Goal: Task Accomplishment & Management: Complete application form

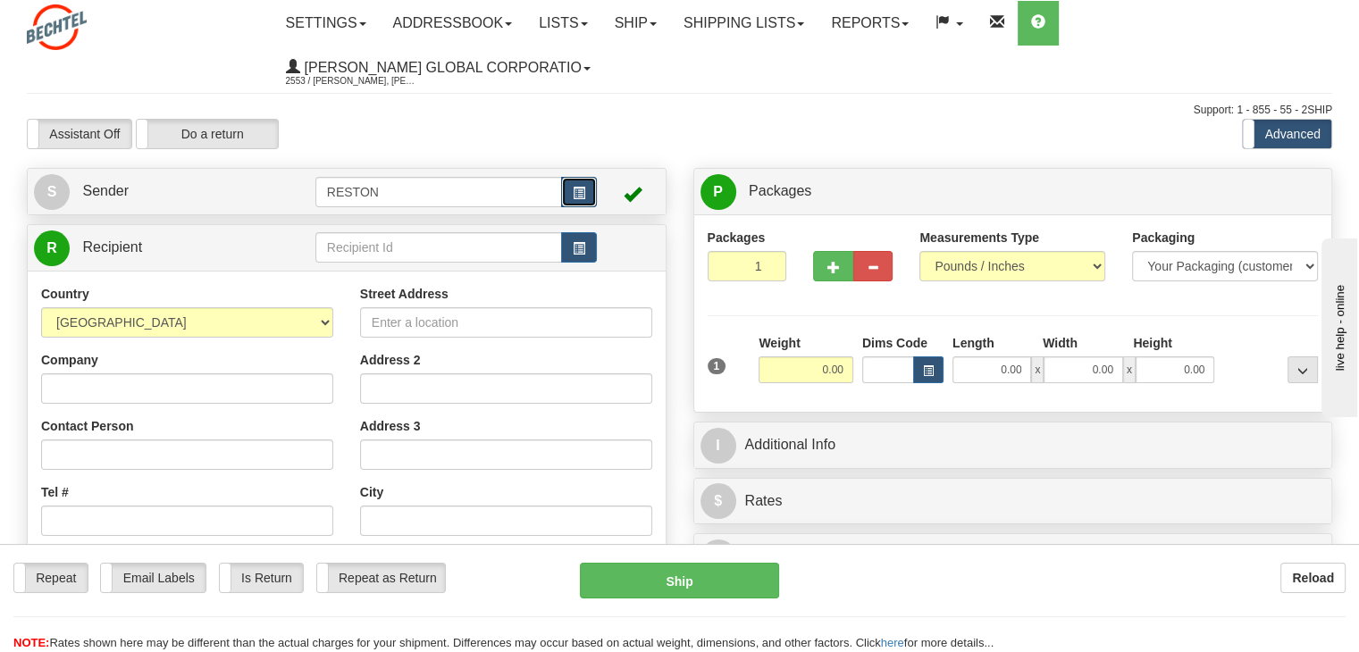
click at [587, 192] on button "button" at bounding box center [579, 192] width 36 height 30
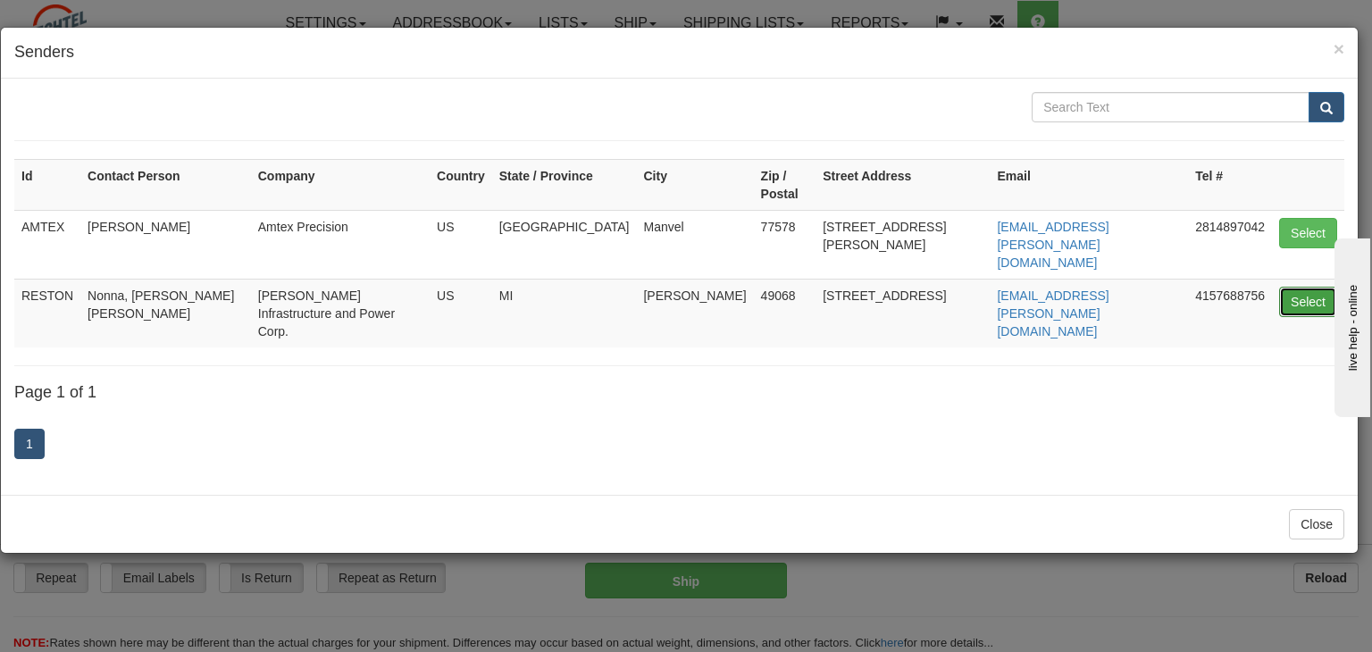
click at [1294, 287] on button "Select" at bounding box center [1308, 302] width 58 height 30
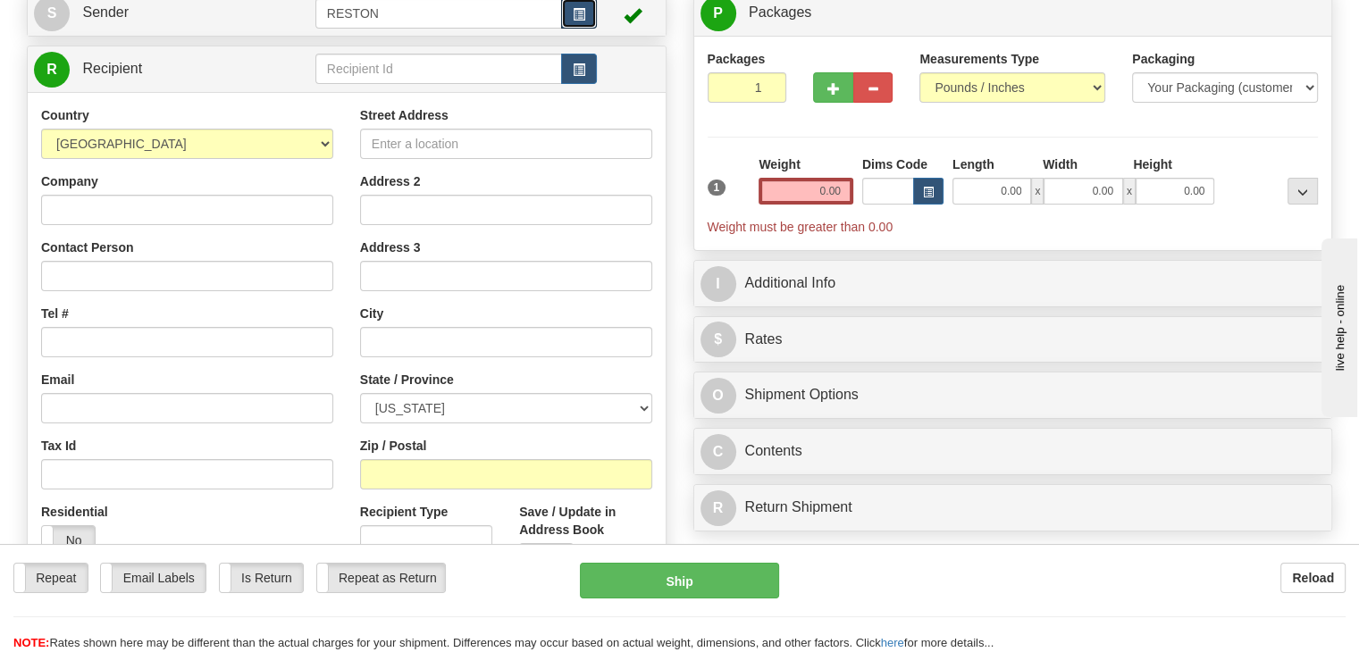
scroll to position [89, 0]
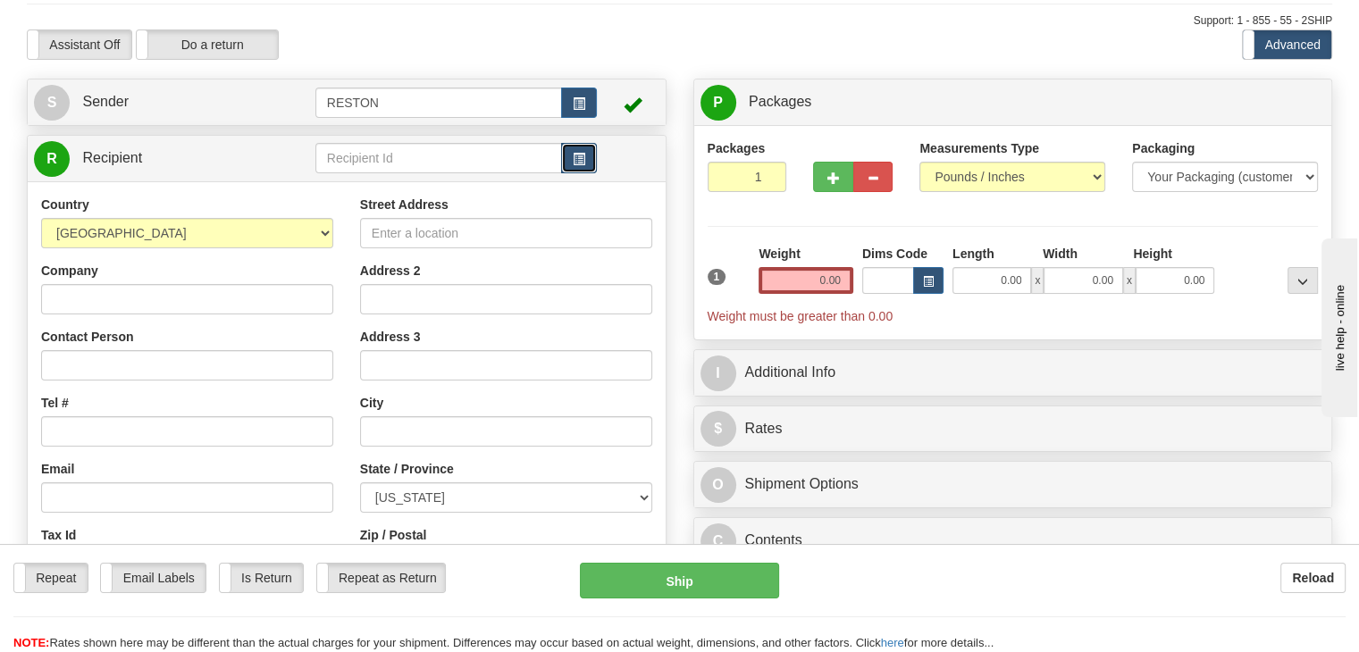
click at [593, 157] on button "button" at bounding box center [579, 158] width 36 height 30
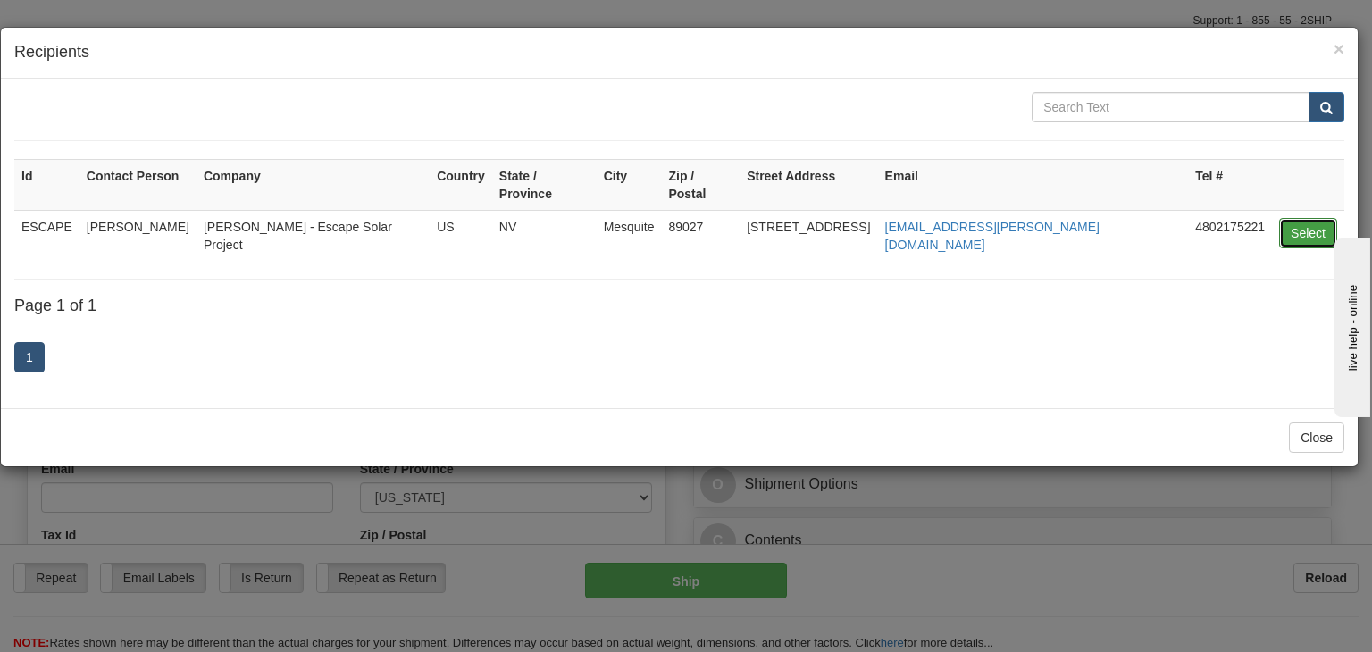
click at [1326, 218] on button "Select" at bounding box center [1308, 233] width 58 height 30
type input "ESCAPE"
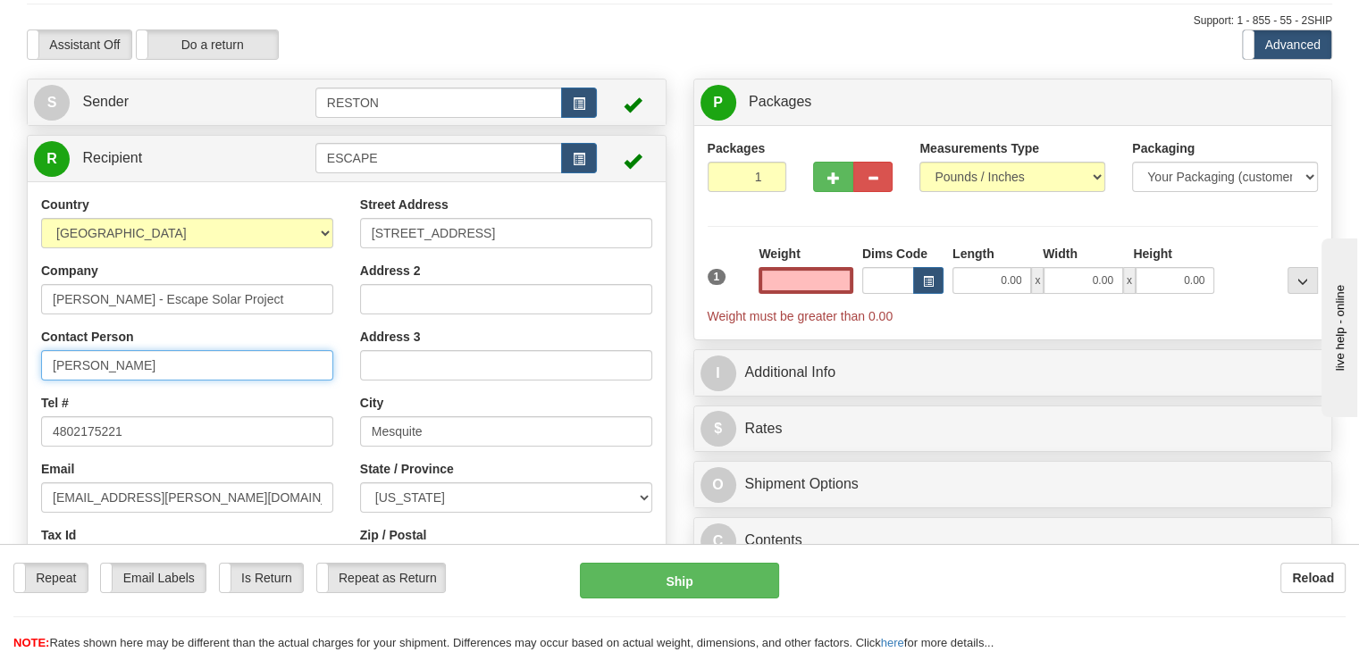
type input "0.00"
drag, startPoint x: 161, startPoint y: 371, endPoint x: 0, endPoint y: 326, distance: 166.9
click at [0, 330] on div "Toggle navigation Settings Shipping Preferences Fields Preferences New" at bounding box center [679, 407] width 1359 height 992
type input "[PERSON_NAME]"
drag, startPoint x: 802, startPoint y: 276, endPoint x: 861, endPoint y: 276, distance: 59.0
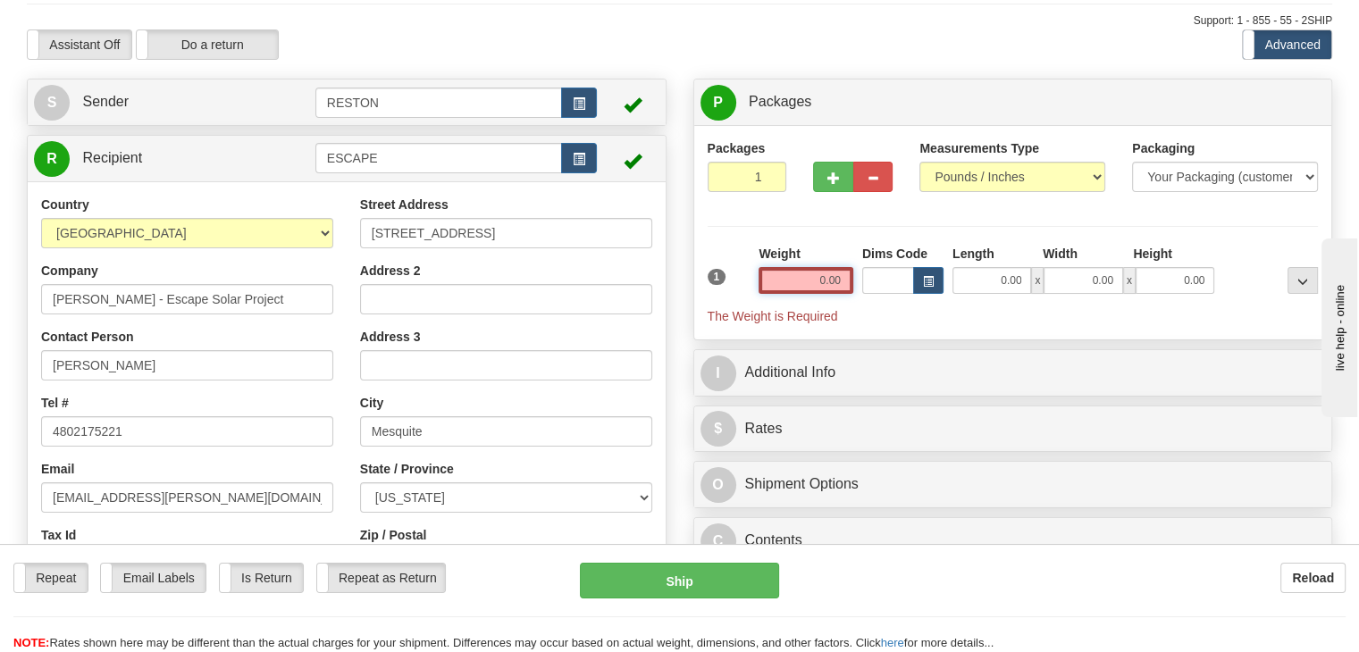
click at [861, 276] on div "1 Weight 0.00 Dims Code 0.00" at bounding box center [1013, 285] width 620 height 80
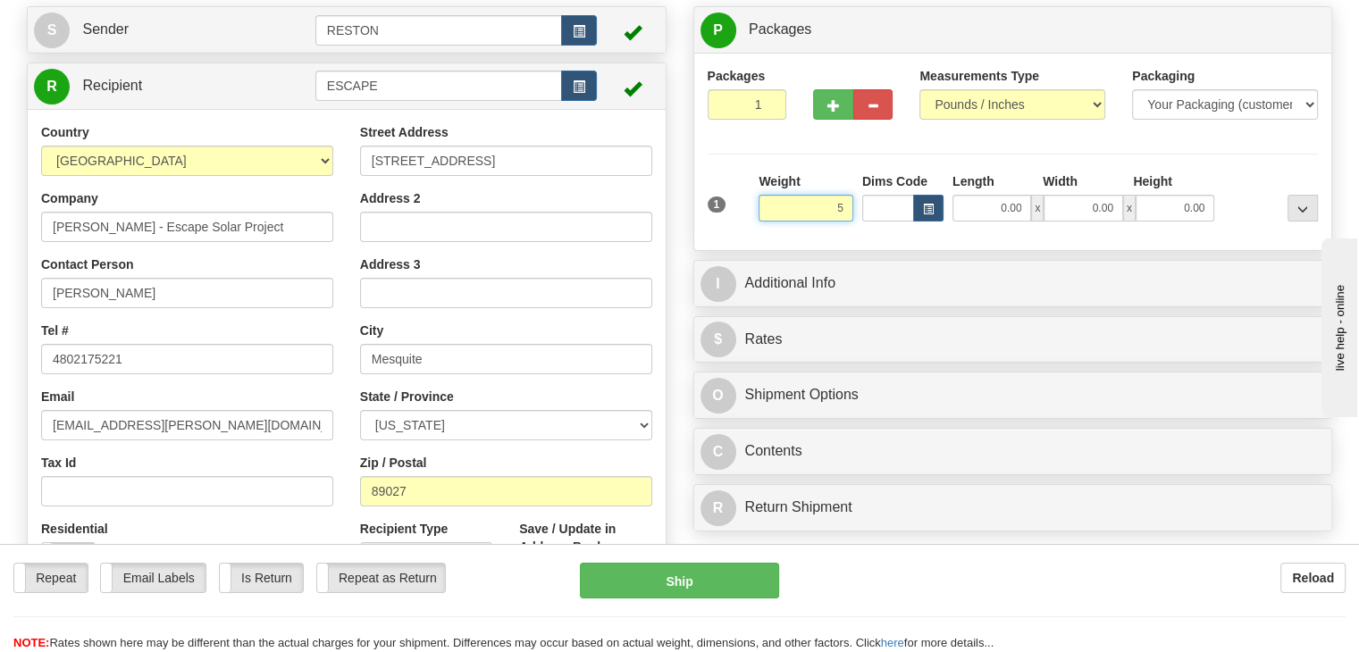
scroll to position [268, 0]
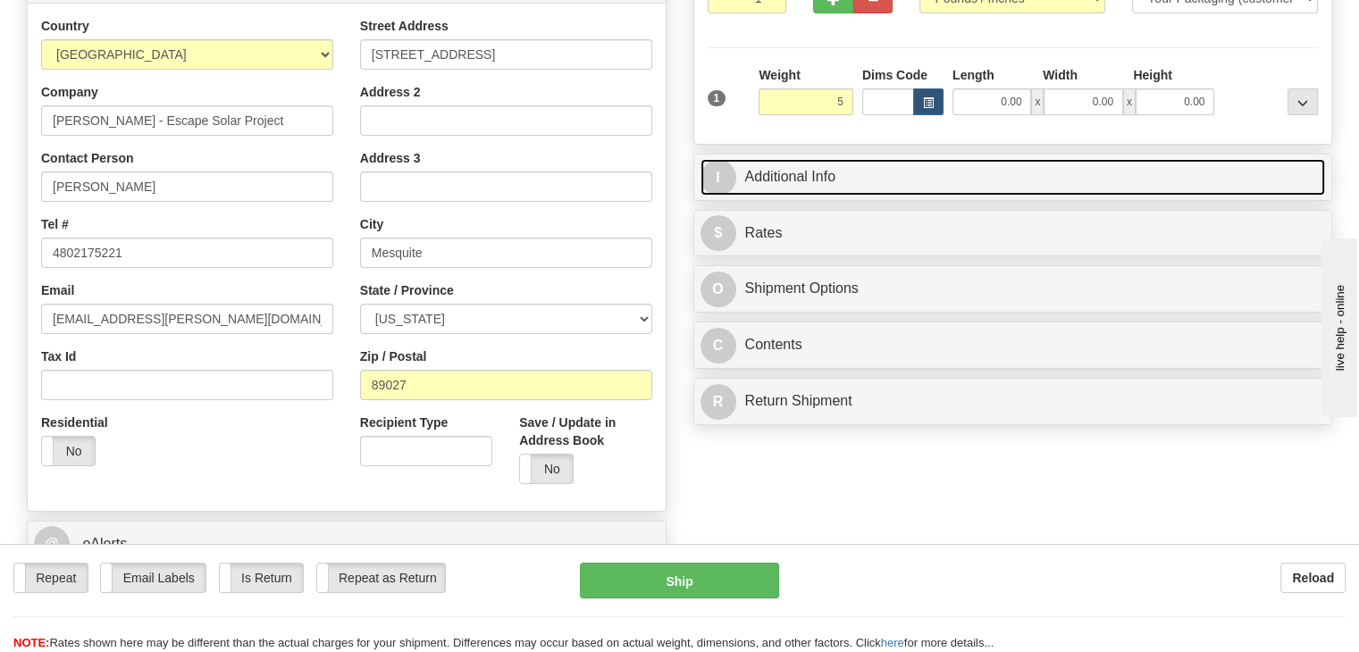
type input "5.00"
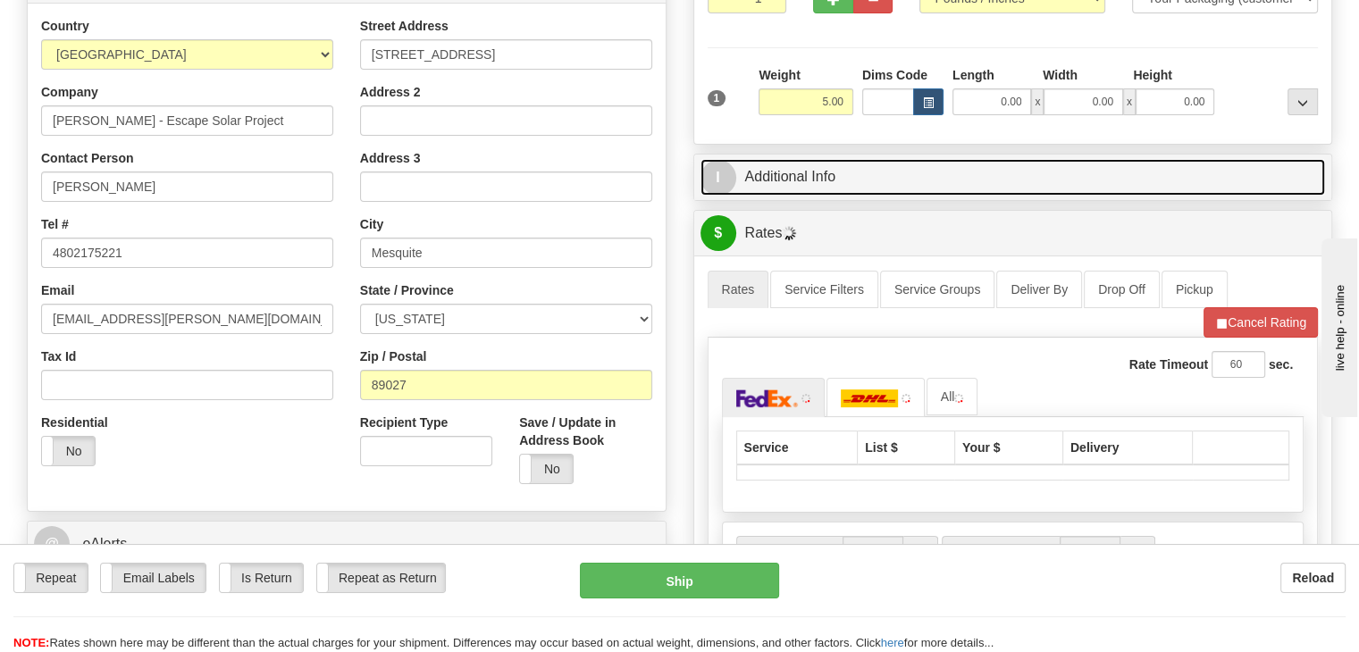
click at [792, 186] on link "I Additional Info" at bounding box center [1012, 177] width 625 height 37
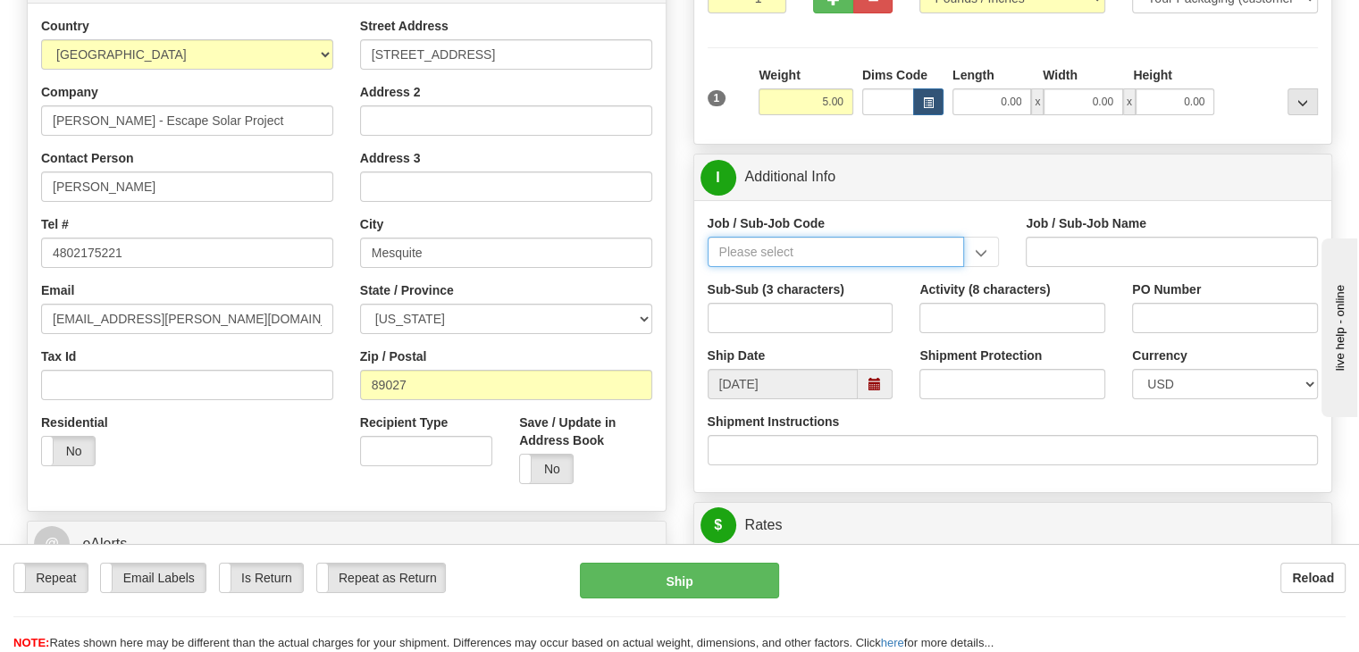
click at [843, 240] on input "Job / Sub-Job Code" at bounding box center [836, 252] width 257 height 30
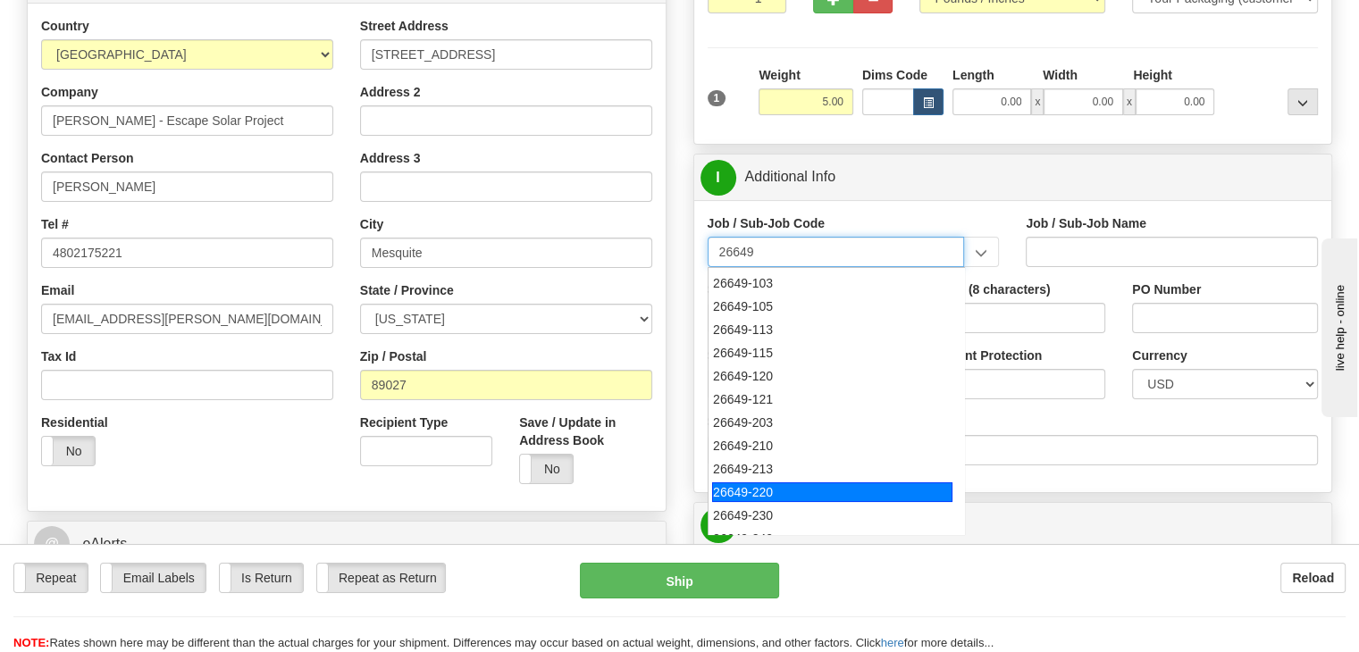
scroll to position [179, 0]
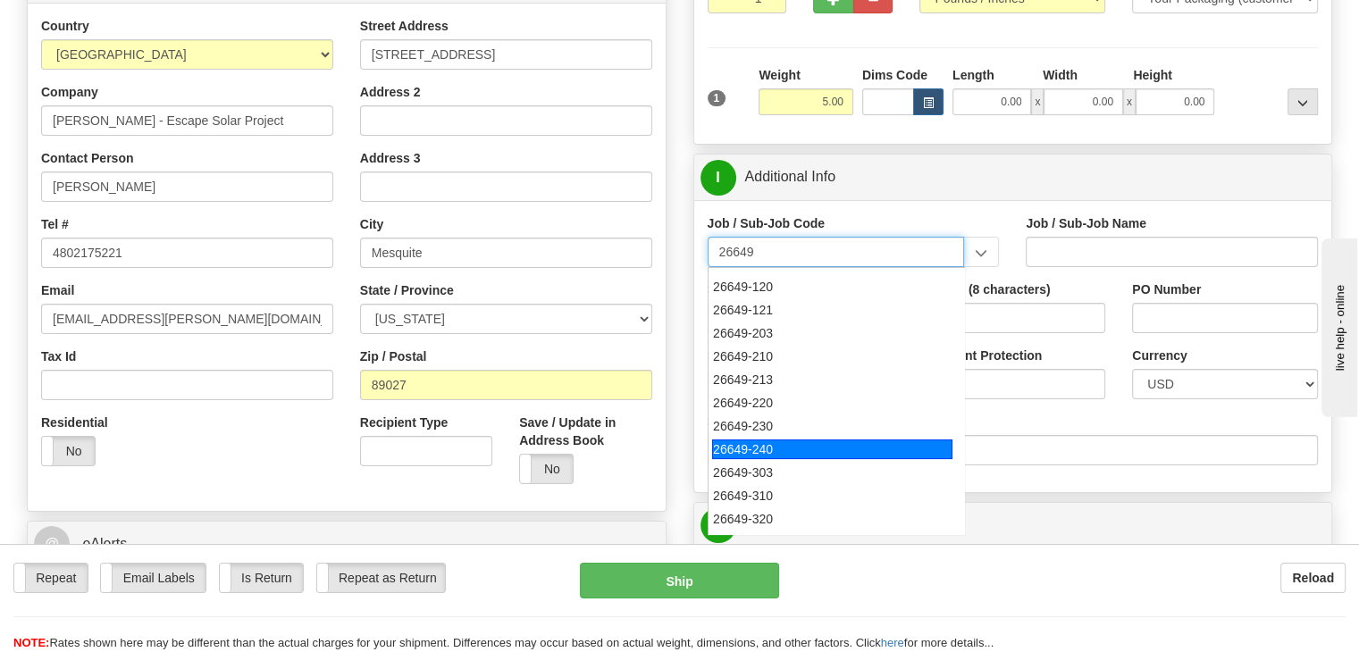
drag, startPoint x: 778, startPoint y: 437, endPoint x: 780, endPoint y: 453, distance: 16.2
click at [780, 453] on ul "26649-080 26649-081 26649-101 26649-102 26649-103 26649-105 26649-113 26649-115…" at bounding box center [836, 401] width 257 height 268
click at [780, 453] on div "26649-240" at bounding box center [832, 450] width 240 height 20
type input "26649-240"
type input "ESCAPE SOLAR PROJECT - MATERIALS"
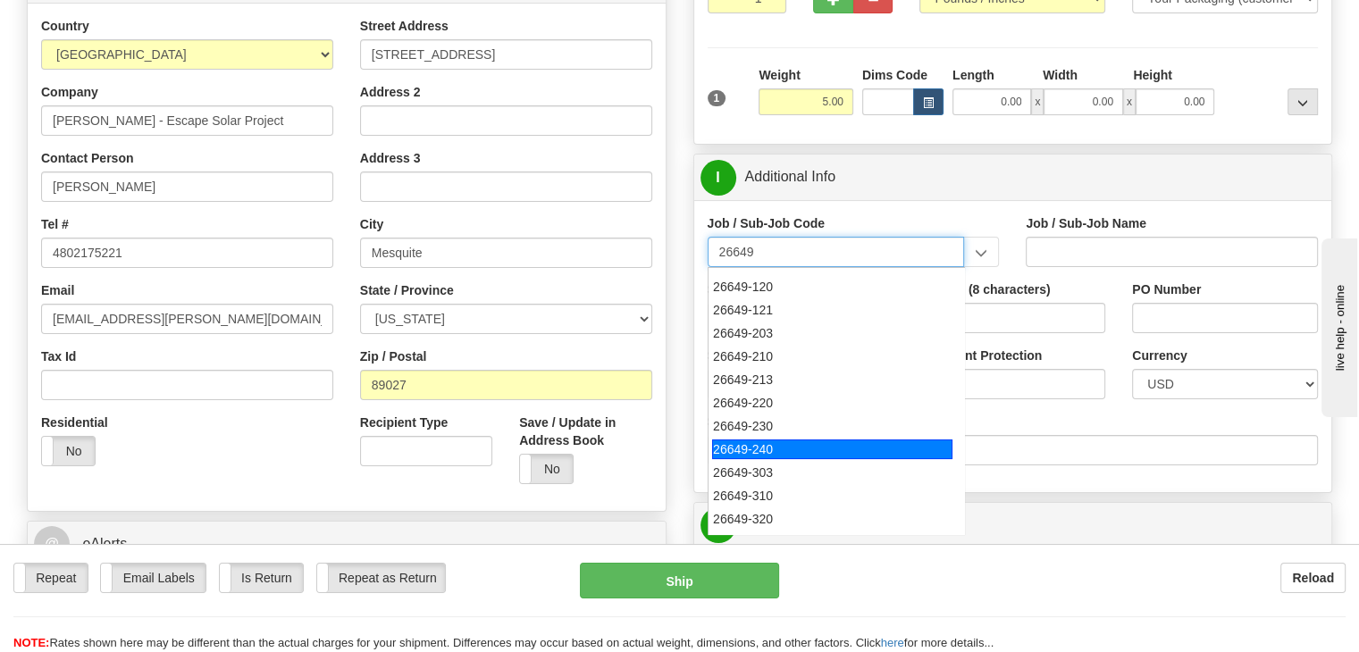
type input "26649-240"
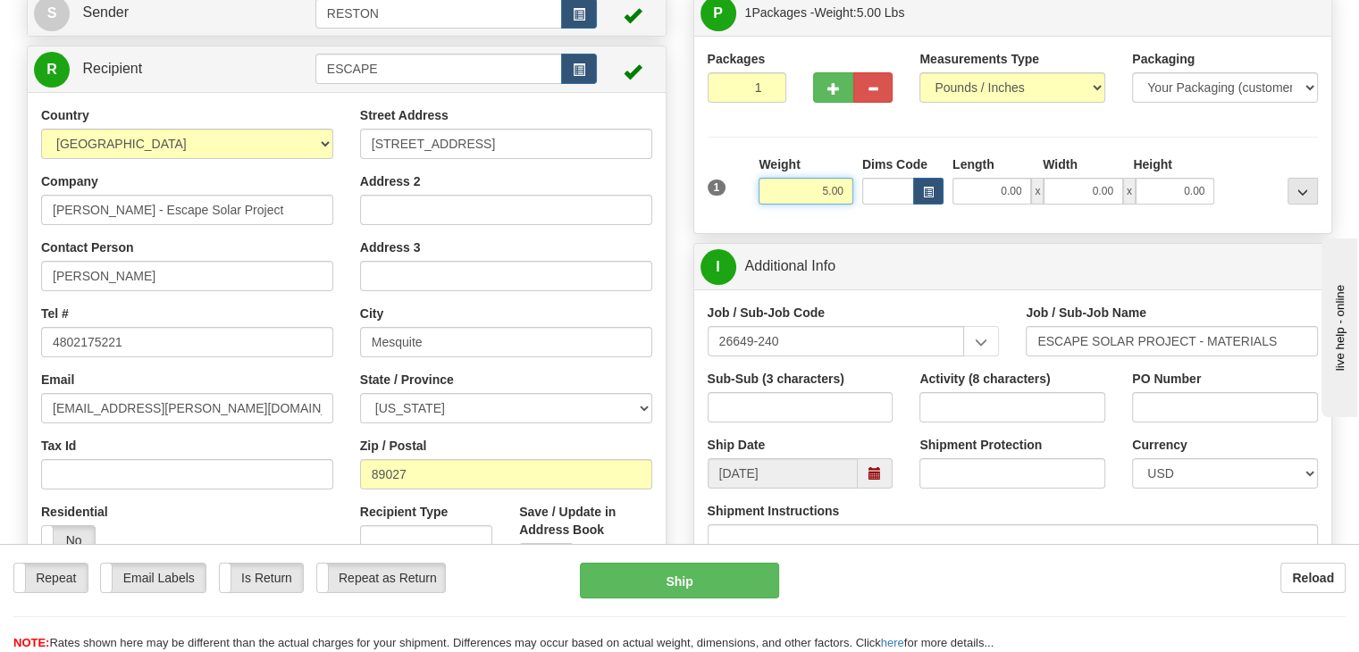
drag, startPoint x: 845, startPoint y: 194, endPoint x: 867, endPoint y: 194, distance: 21.4
click at [867, 194] on div "1 Weight 5.00 Dims Code 0.00" at bounding box center [1013, 186] width 620 height 63
click at [959, 247] on div "I Additional Info" at bounding box center [1013, 267] width 638 height 46
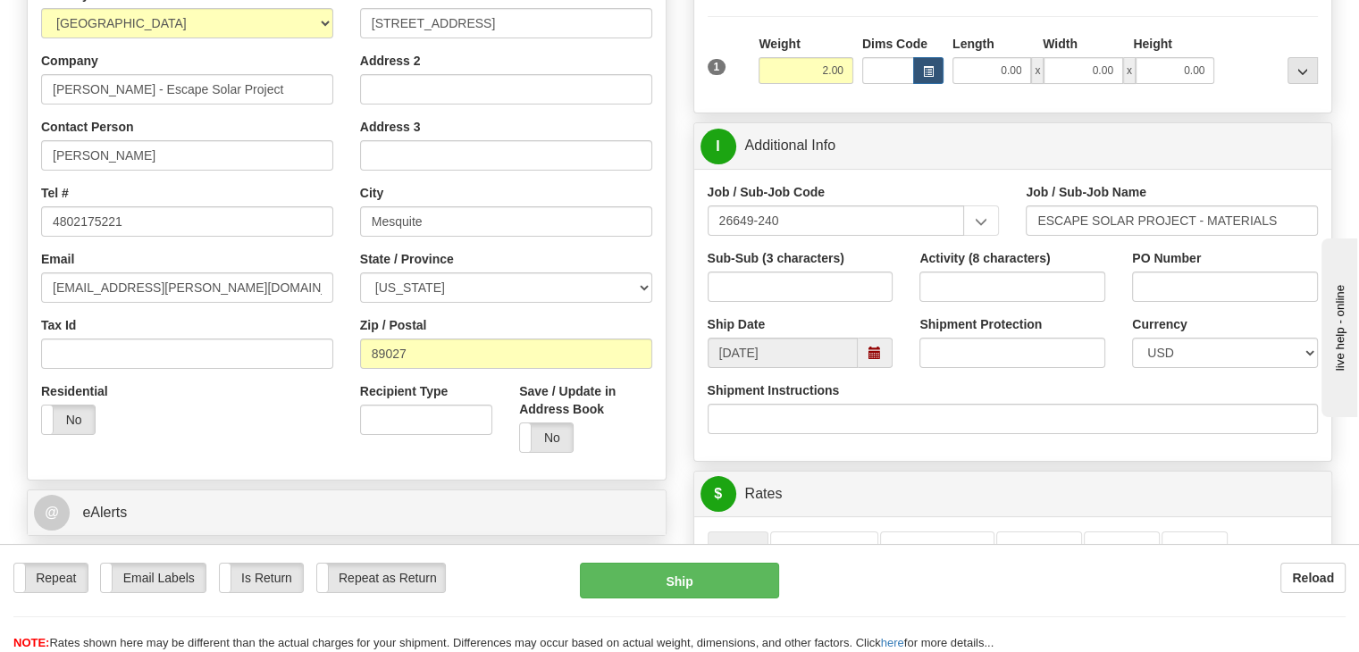
scroll to position [268, 0]
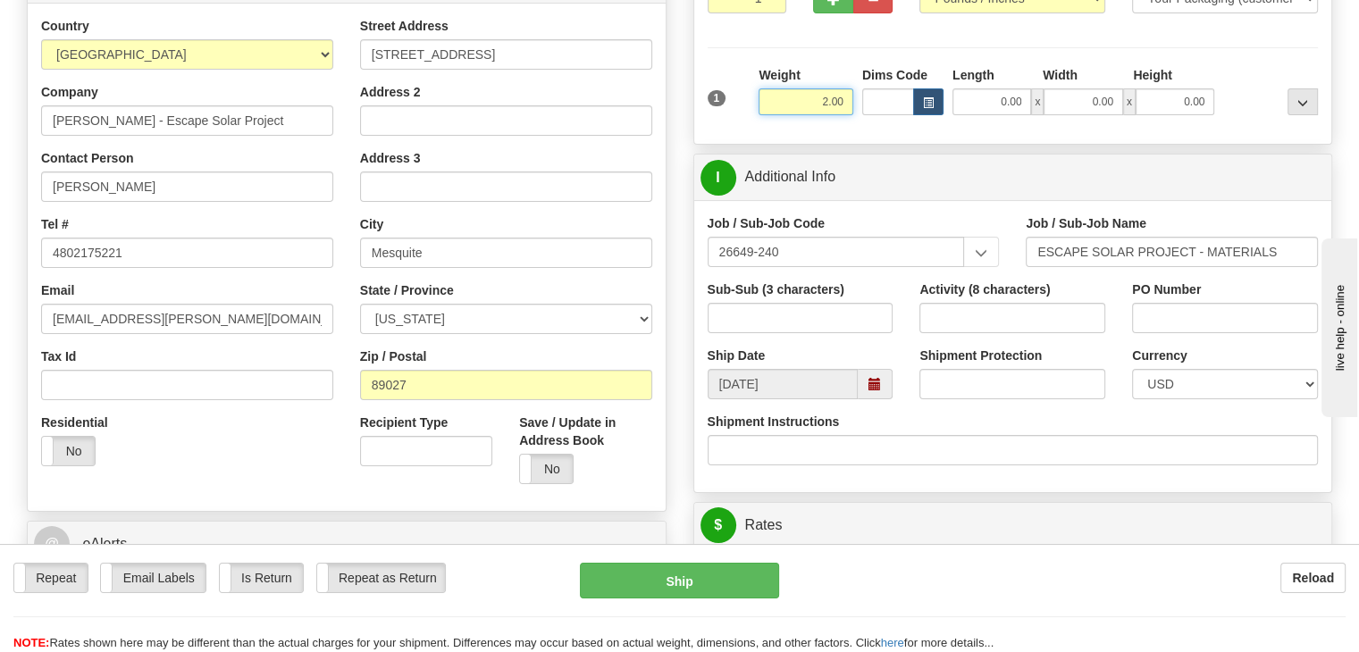
drag, startPoint x: 831, startPoint y: 109, endPoint x: 866, endPoint y: 114, distance: 35.3
click at [866, 112] on div "1 Weight 2.00 Dims Code 0.00" at bounding box center [1013, 97] width 620 height 63
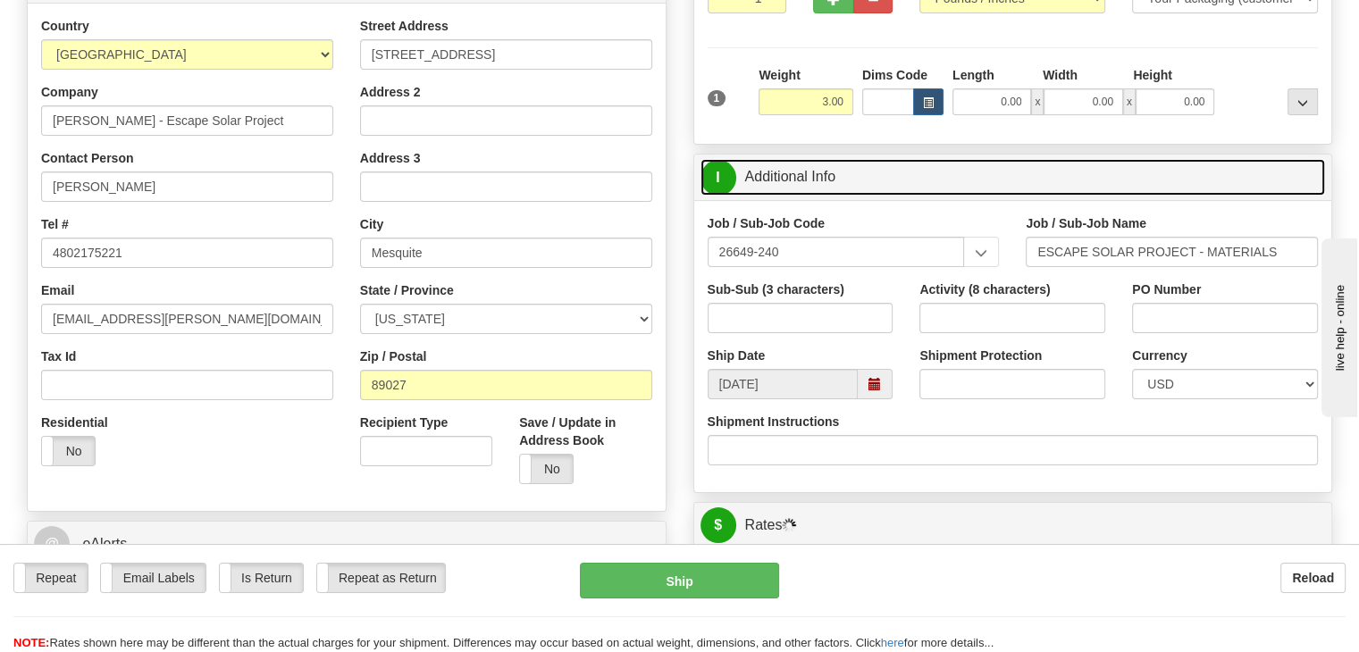
click at [879, 166] on link "I Additional Info" at bounding box center [1012, 177] width 625 height 37
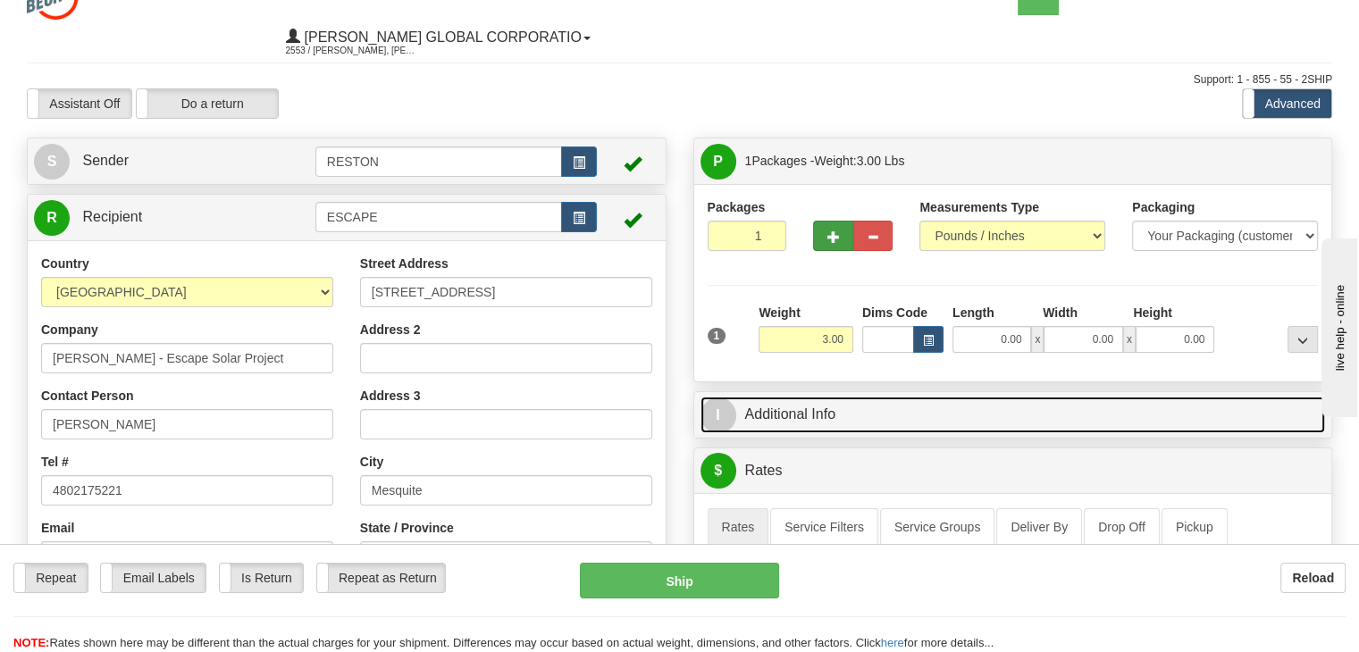
scroll to position [0, 0]
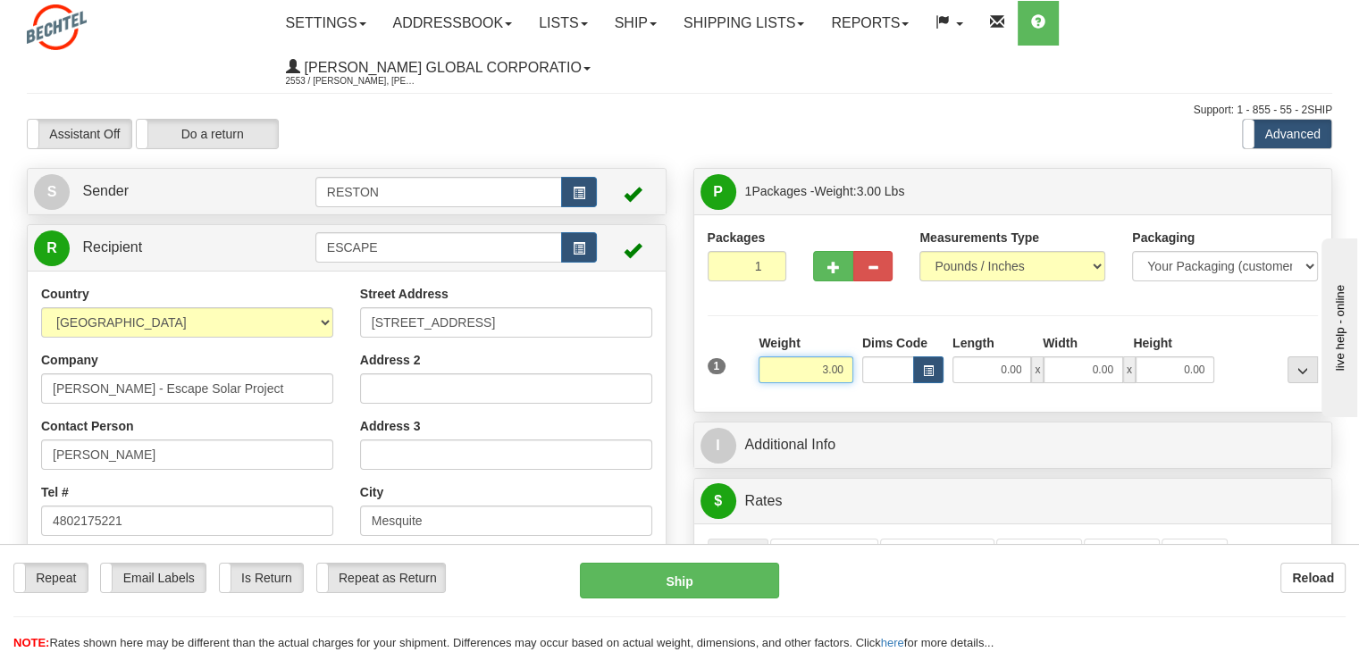
drag, startPoint x: 826, startPoint y: 371, endPoint x: 861, endPoint y: 365, distance: 36.1
click at [861, 365] on div "1 Weight 3.00 Dims Code 0.00" at bounding box center [1013, 365] width 620 height 63
click at [712, 391] on div "1 Weight 2.00 Dims Code 0.00" at bounding box center [1013, 365] width 620 height 63
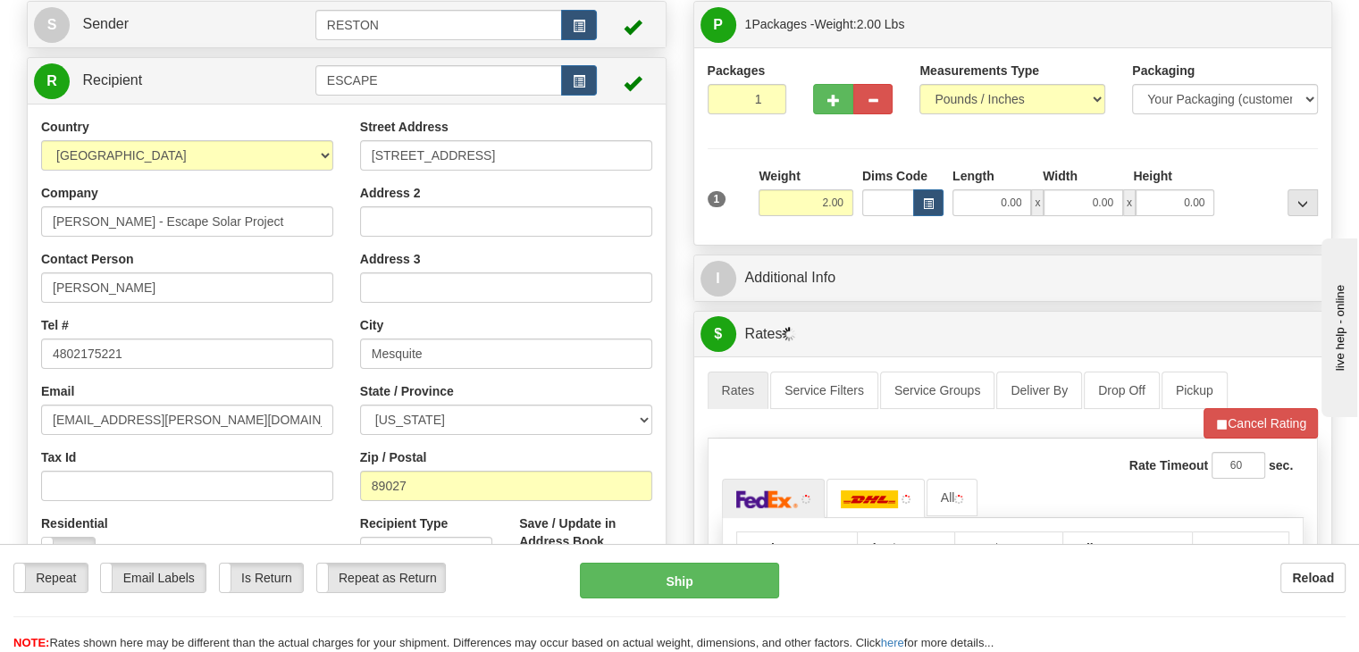
scroll to position [179, 0]
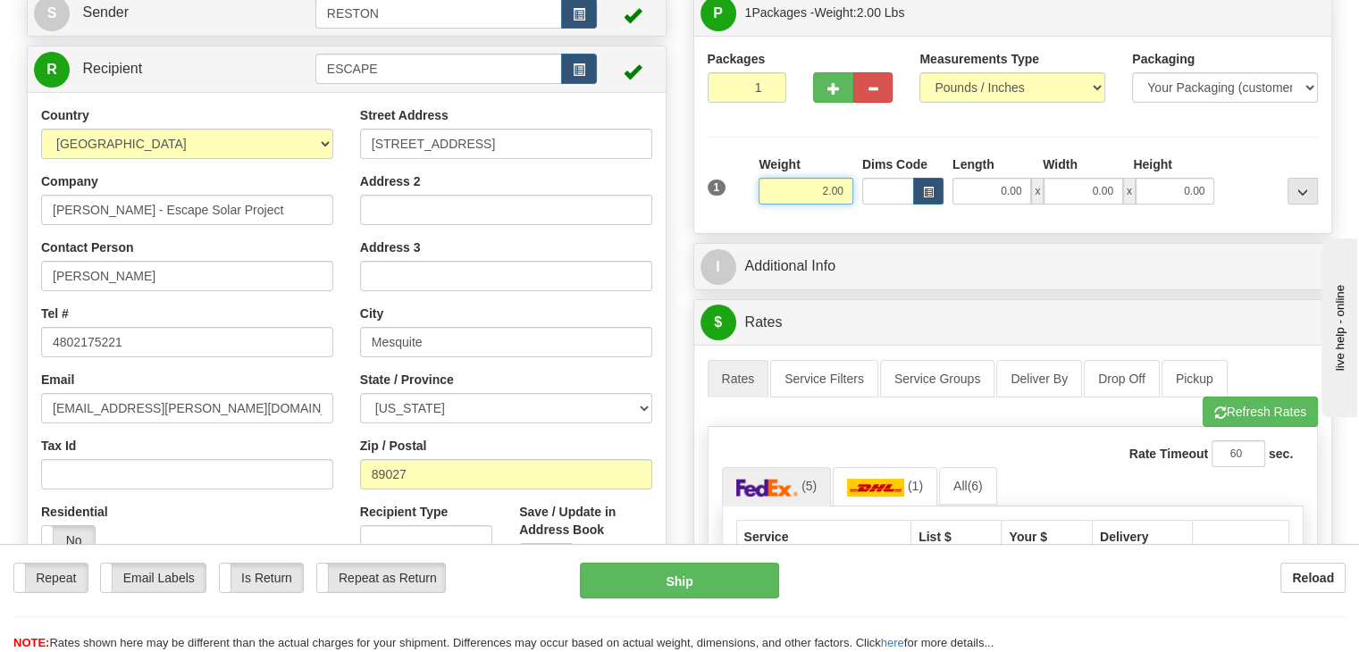
drag, startPoint x: 833, startPoint y: 193, endPoint x: 843, endPoint y: 193, distance: 10.7
click at [843, 193] on input "2.00" at bounding box center [806, 191] width 95 height 27
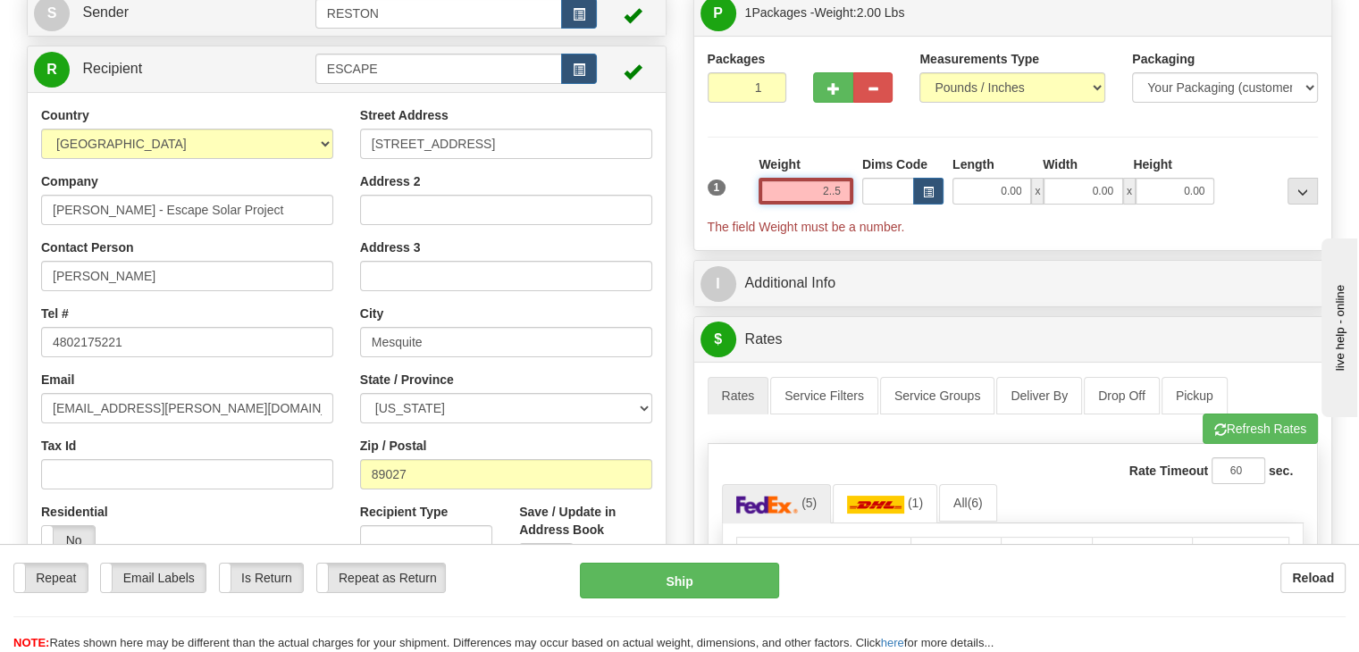
click at [835, 186] on input "2..5" at bounding box center [806, 191] width 95 height 27
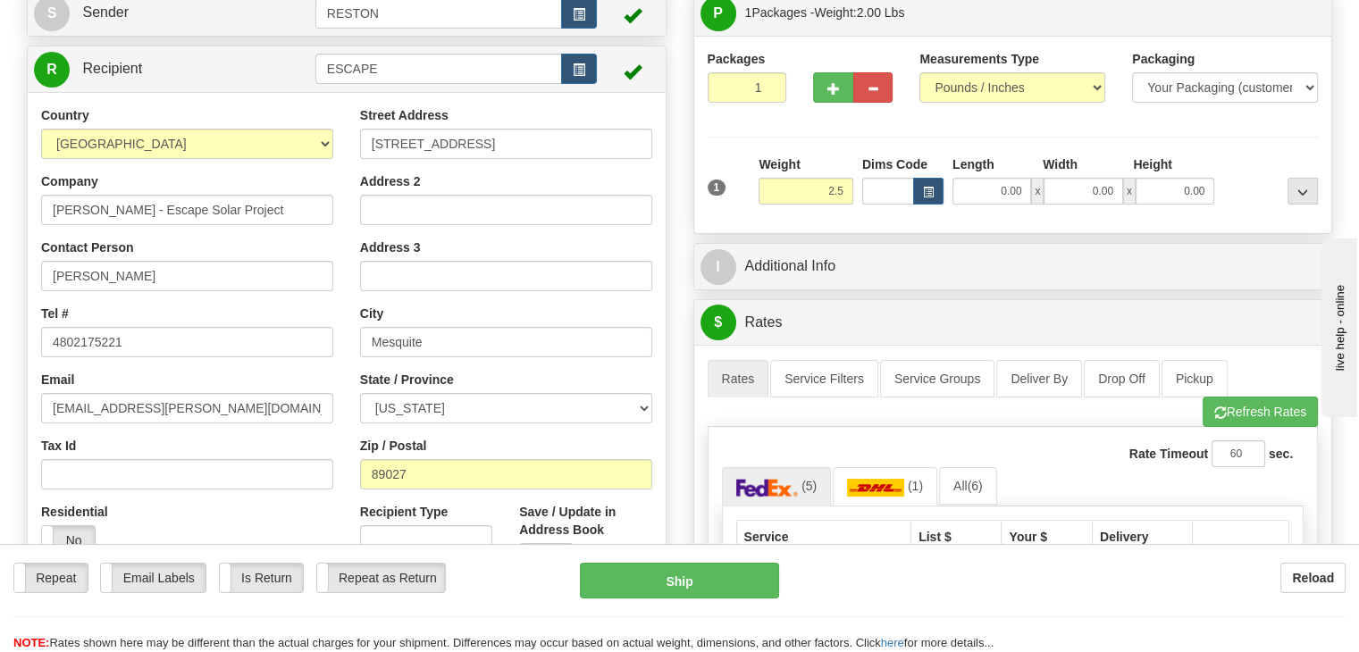
type input "2.50"
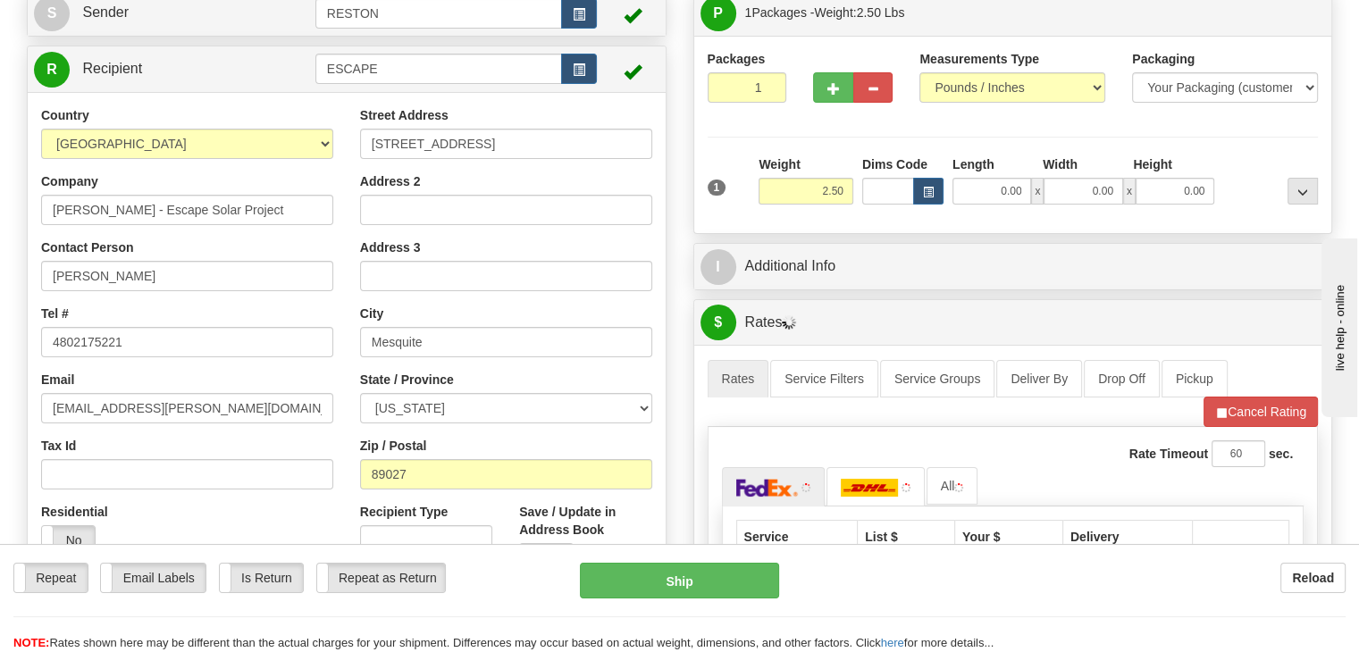
click at [686, 421] on div "P Packages 1 Packages - Weight: 2.50 Lbs Shipment Level Shipm. Package Level Pa…" at bounding box center [1013, 441] width 667 height 904
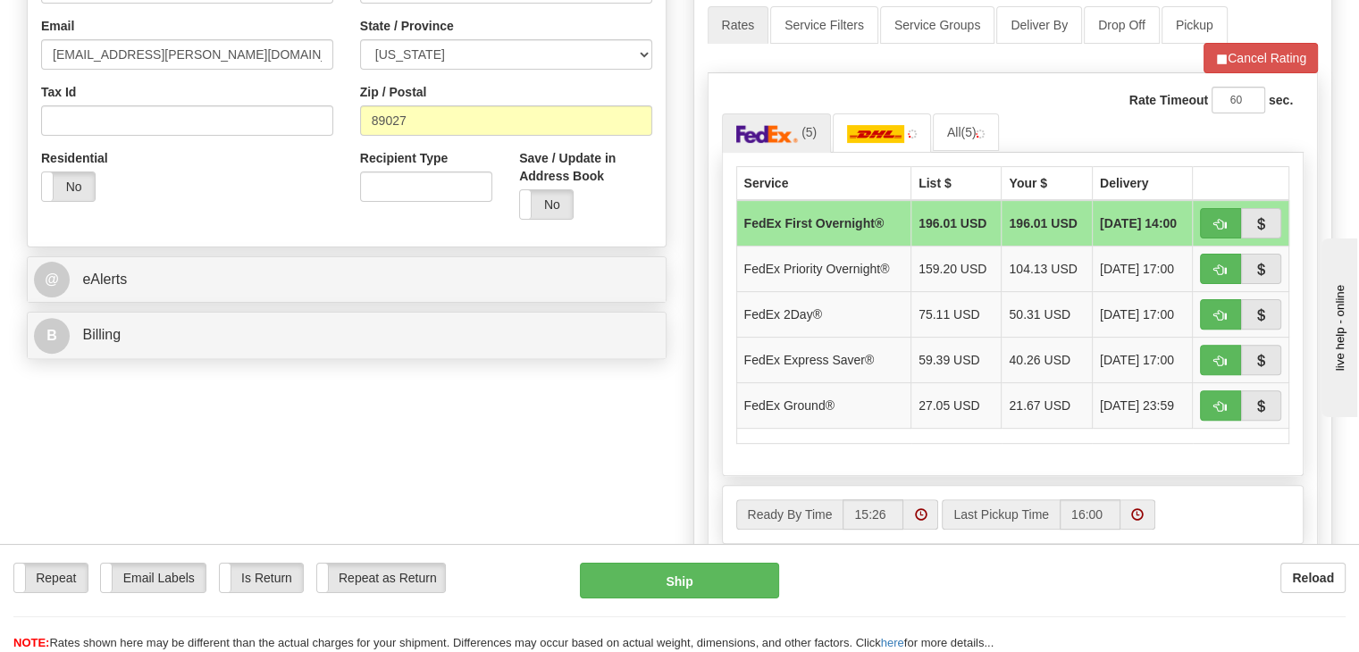
scroll to position [536, 0]
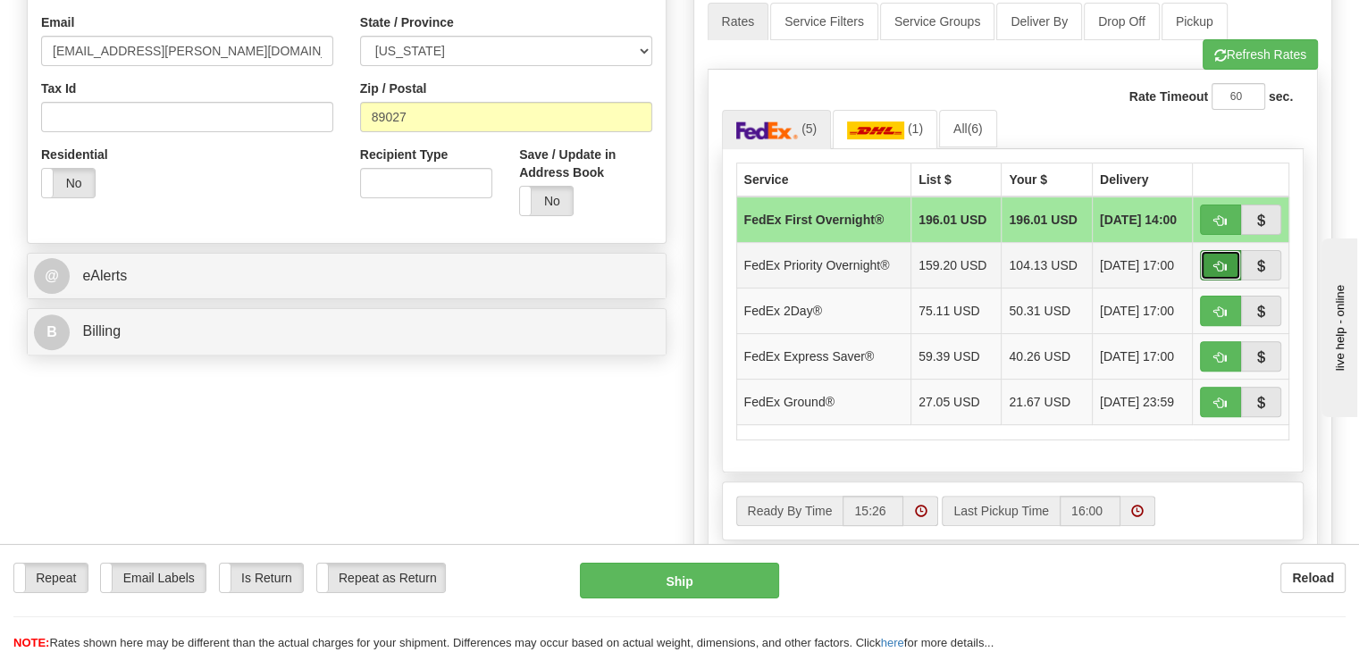
click at [1210, 257] on button "button" at bounding box center [1220, 265] width 41 height 30
type input "01"
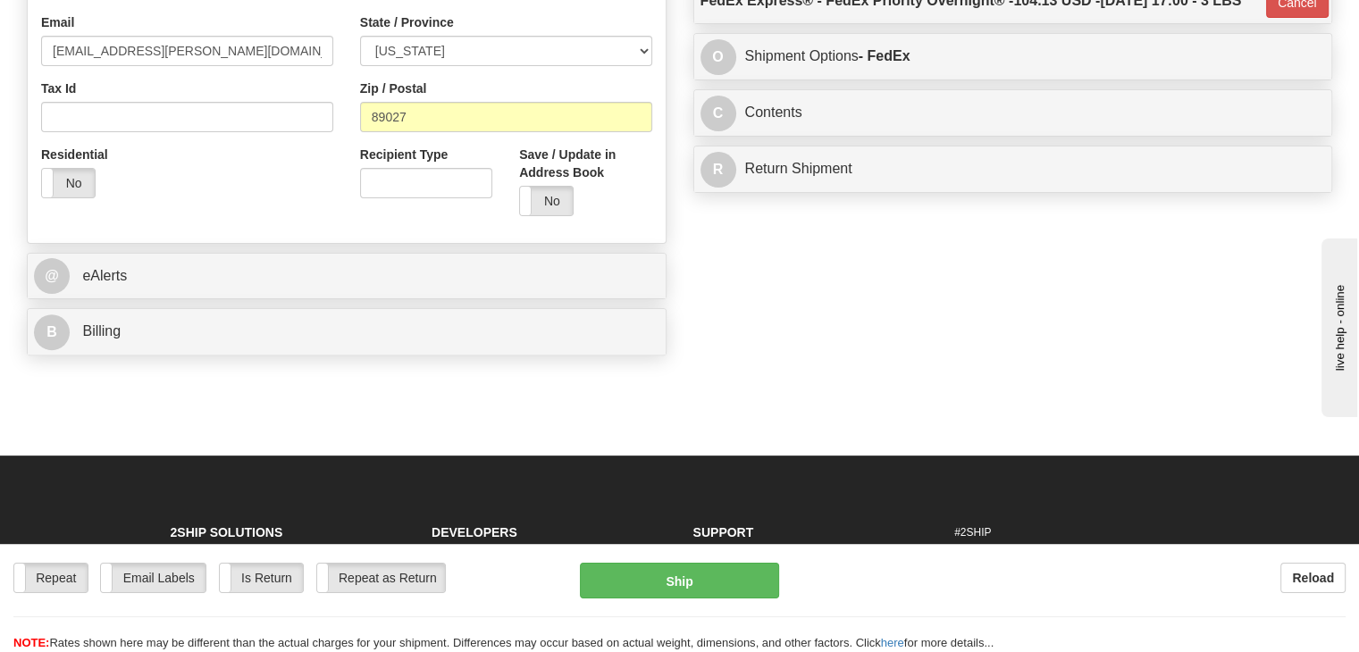
click at [1025, 72] on div "O Shipment Options - FedEx" at bounding box center [1013, 57] width 638 height 46
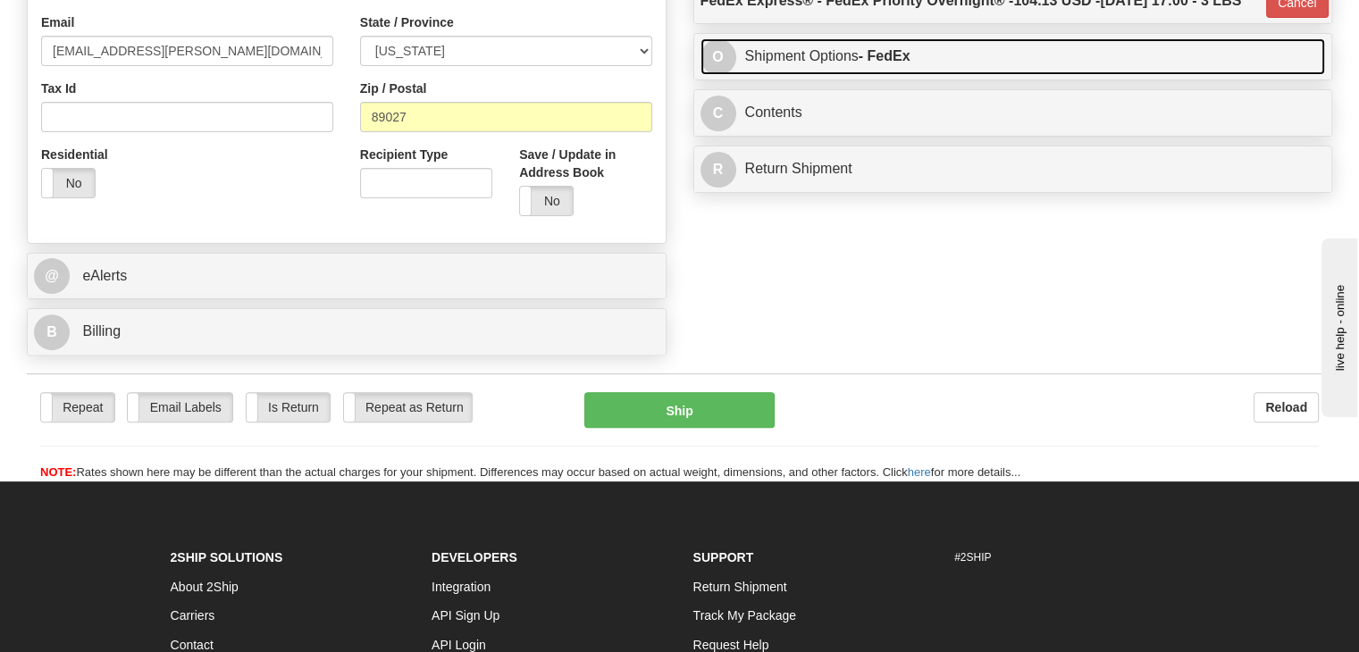
click at [978, 75] on link "O Shipment Options - FedEx" at bounding box center [1012, 56] width 625 height 37
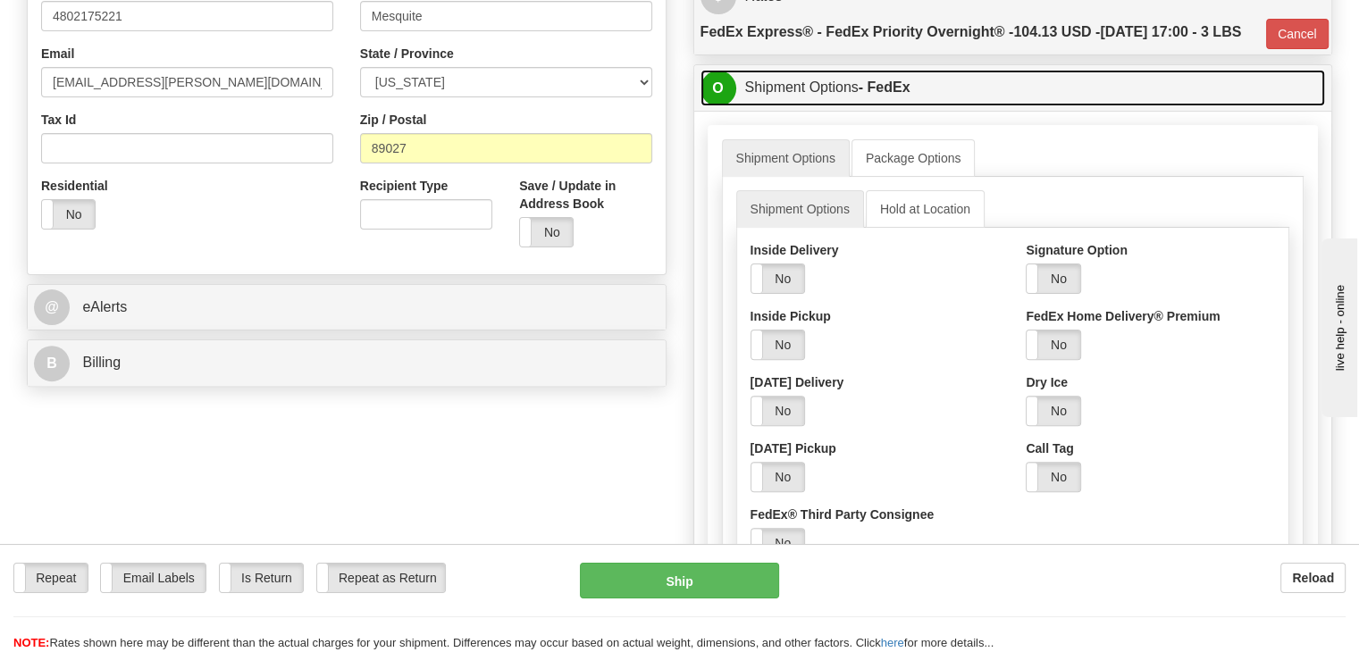
scroll to position [357, 0]
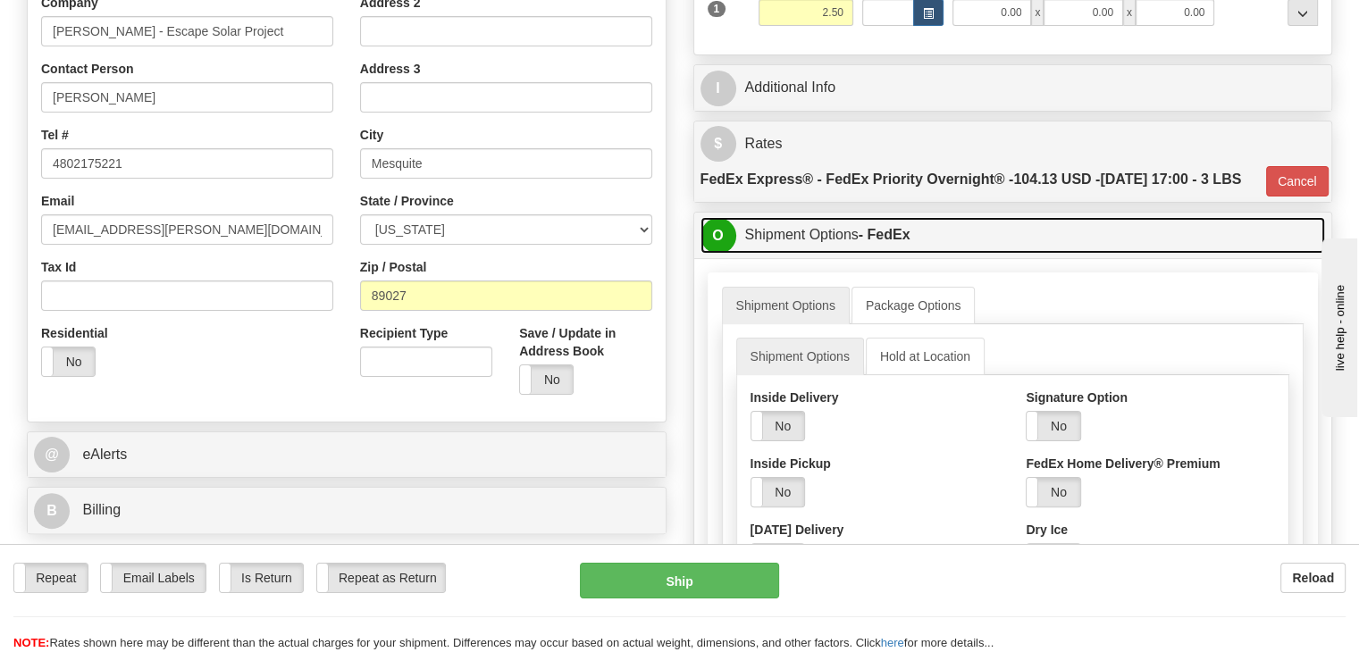
click at [827, 254] on link "O Shipment Options - FedEx" at bounding box center [1012, 235] width 625 height 37
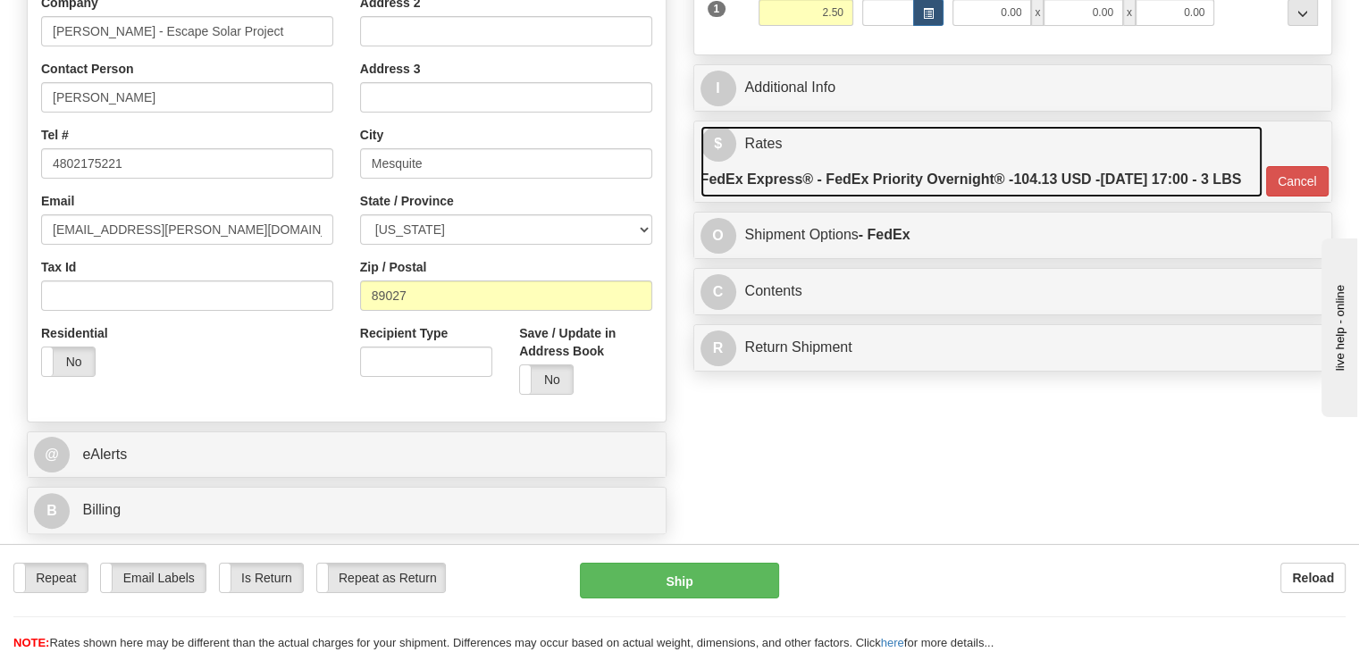
click at [952, 172] on label "FedEx Express® - FedEx Priority Overnight® - 104.13 USD - [DATE] 17:00 - 3 LBS" at bounding box center [970, 180] width 541 height 36
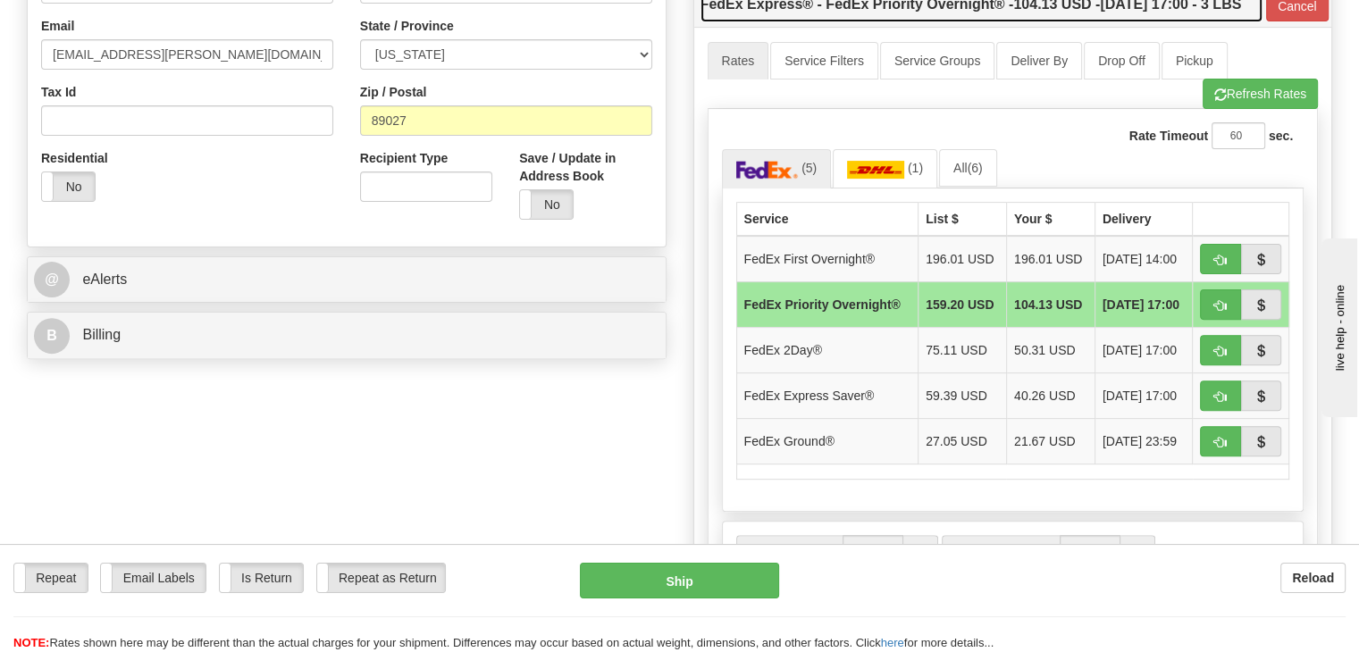
scroll to position [536, 0]
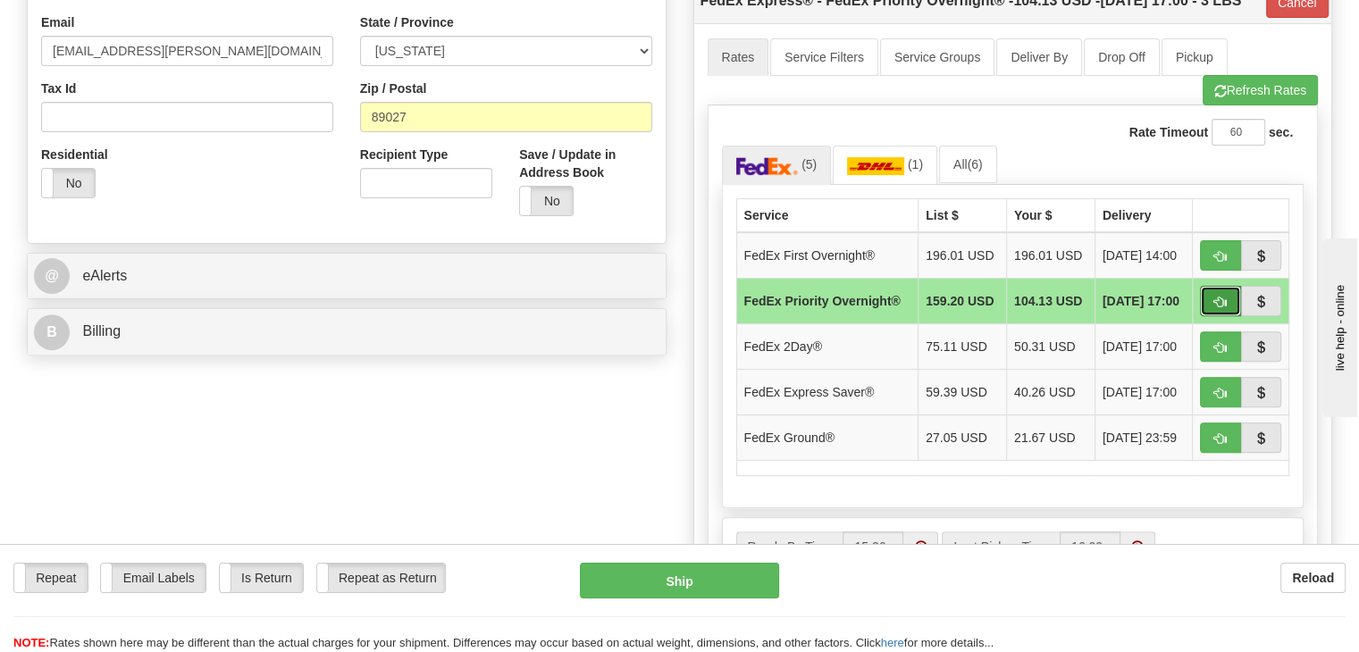
click at [1209, 316] on button "button" at bounding box center [1220, 301] width 41 height 30
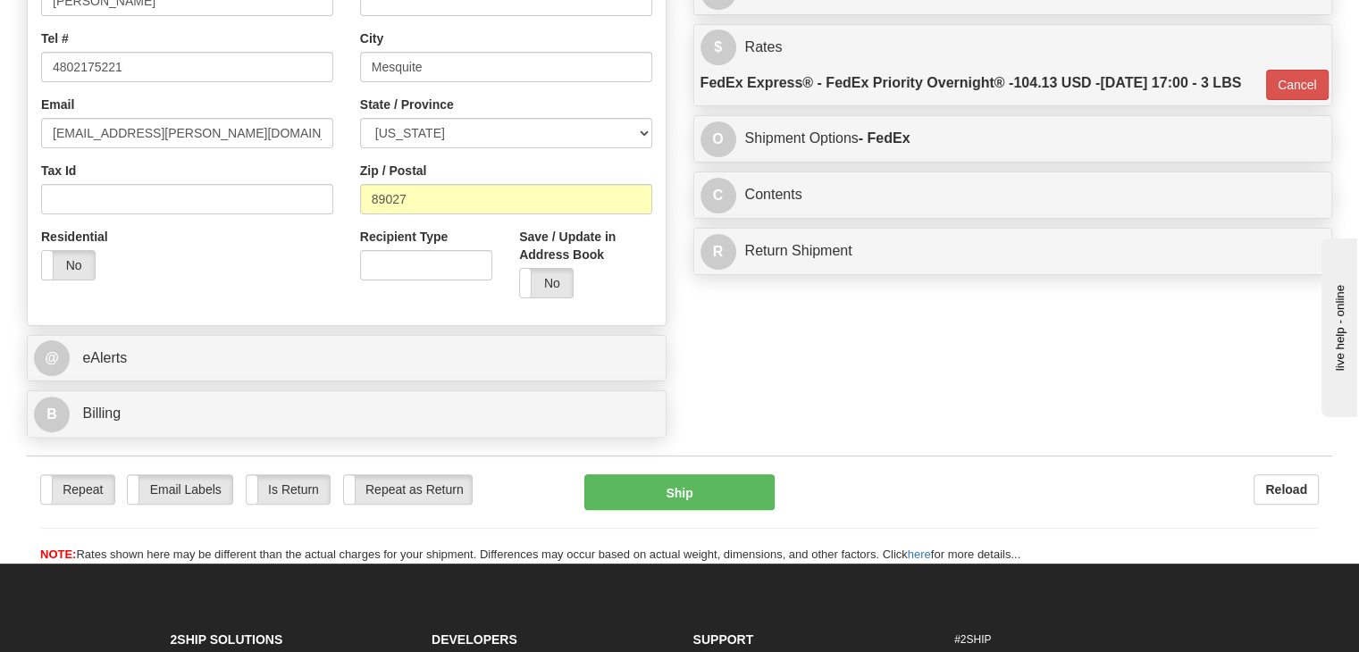
scroll to position [357, 0]
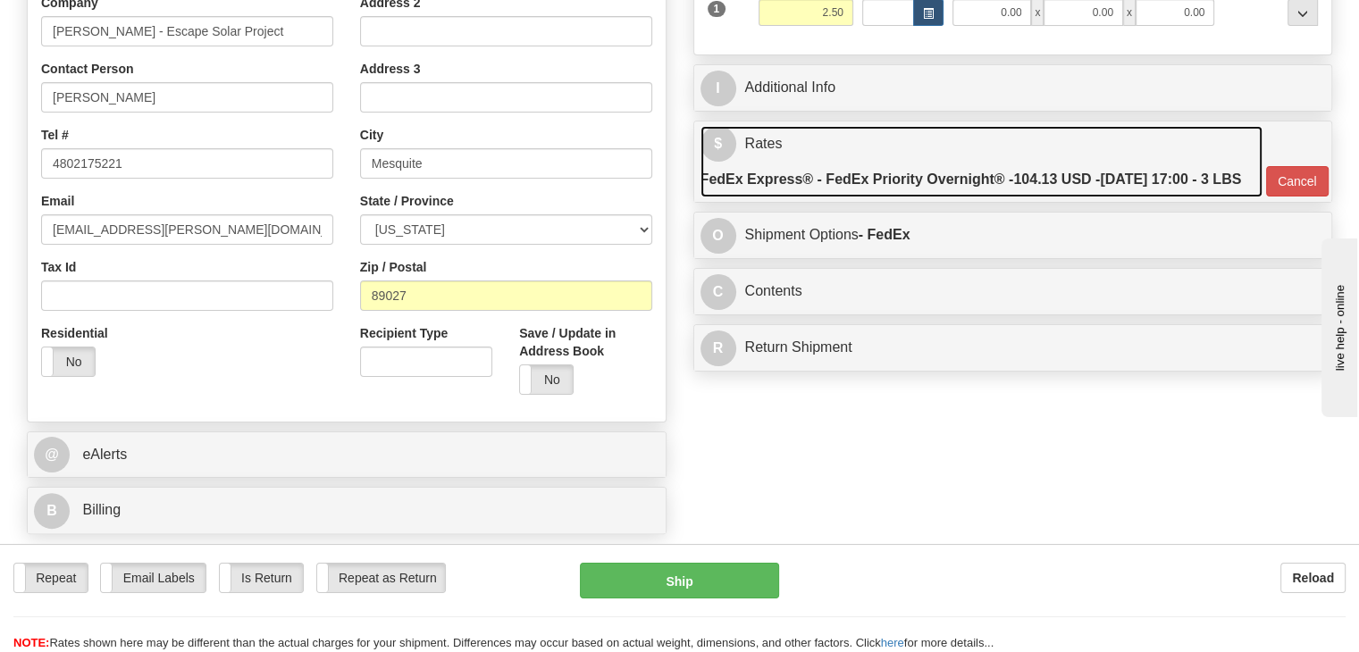
click at [861, 184] on label "FedEx Express® - FedEx Priority Overnight® - 104.13 USD - [DATE] 17:00 - 3 LBS" at bounding box center [970, 180] width 541 height 36
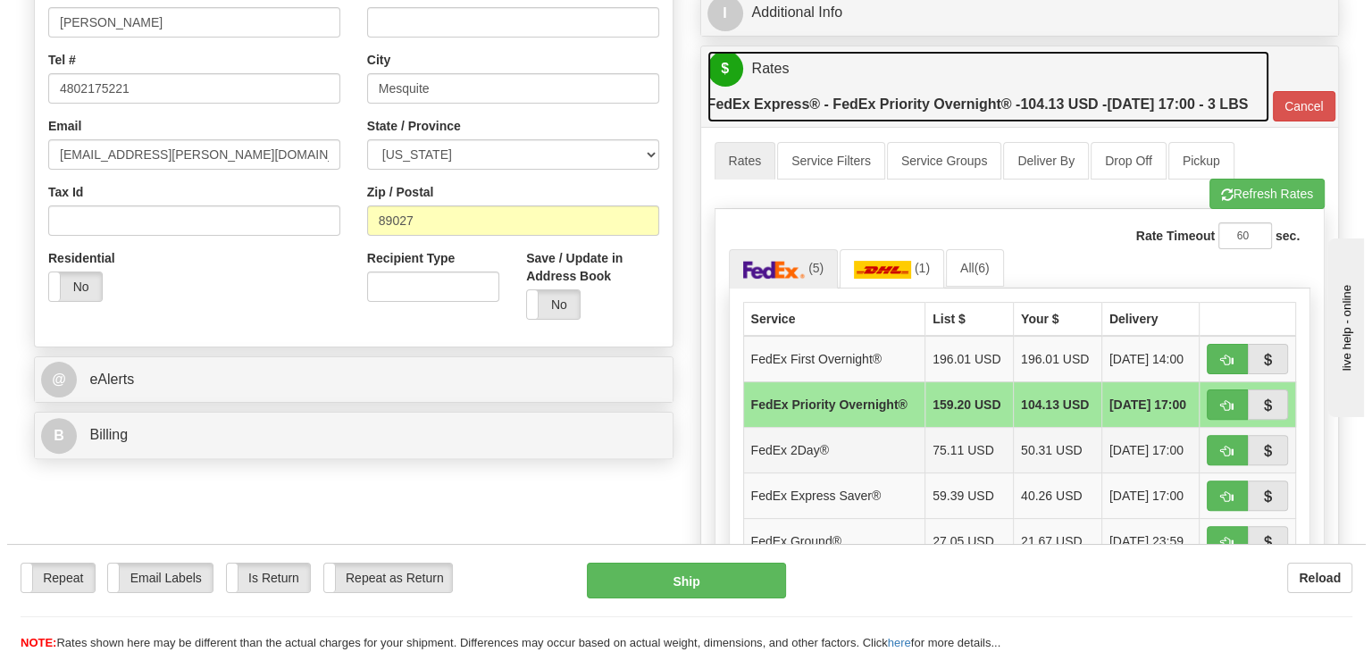
scroll to position [536, 0]
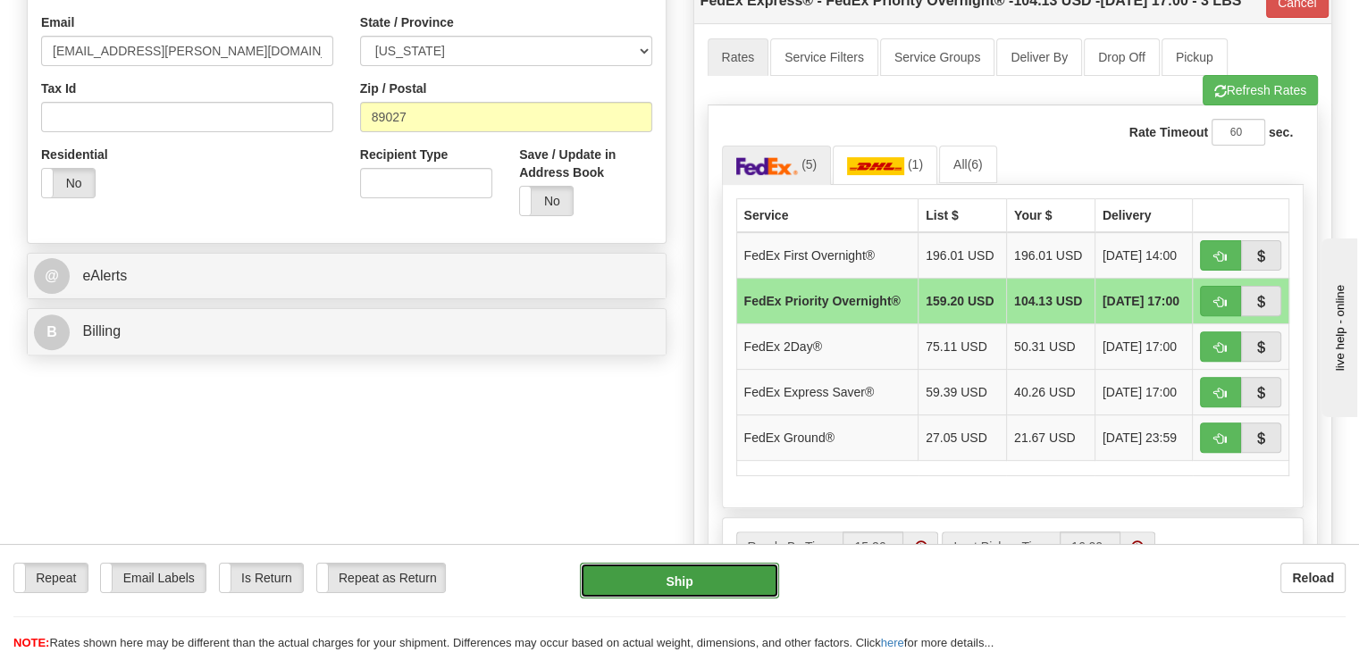
click at [654, 574] on button "Ship" at bounding box center [680, 581] width 200 height 36
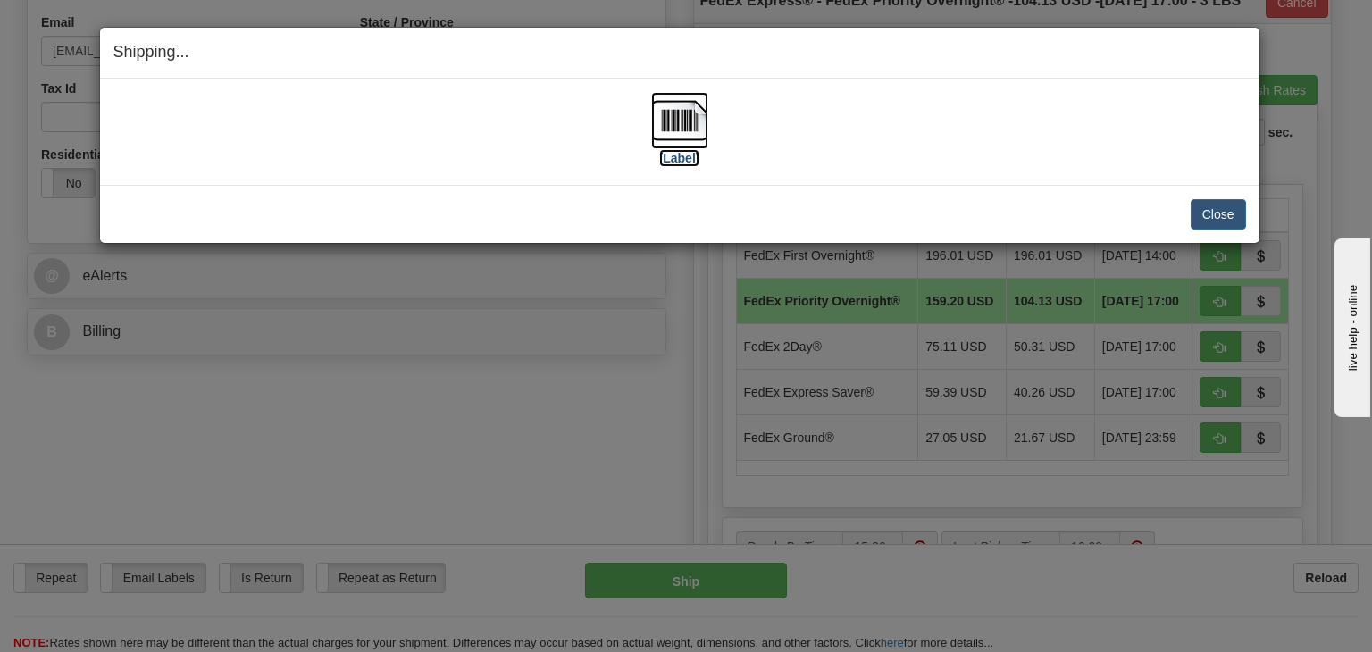
click at [685, 138] on img at bounding box center [679, 120] width 57 height 57
click at [1220, 206] on button "Close" at bounding box center [1218, 214] width 55 height 30
